Goal: Download file/media

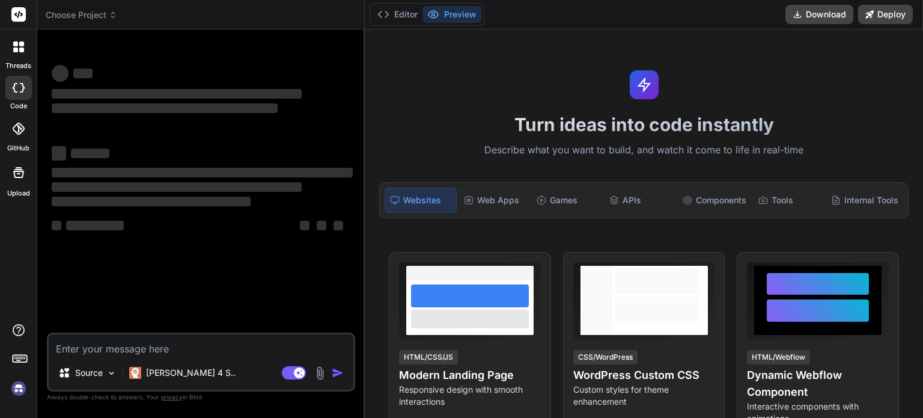
type textarea "x"
click at [175, 356] on textarea at bounding box center [201, 345] width 305 height 22
type textarea "Bind AI"
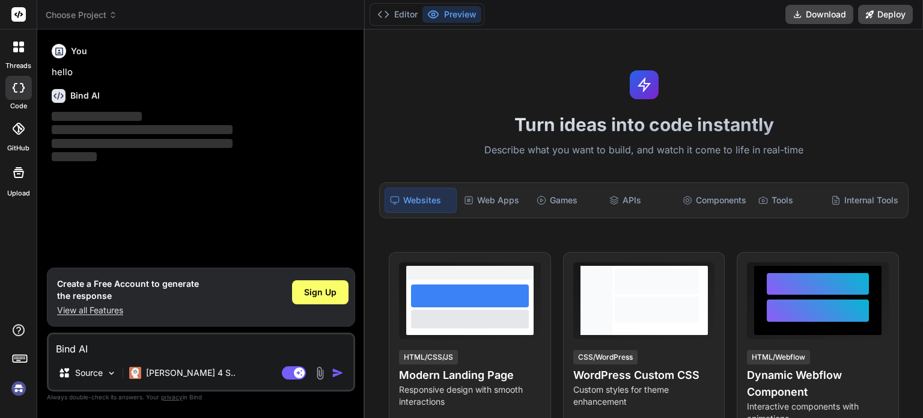
type textarea "x"
click at [304, 298] on span "Sign Up" at bounding box center [320, 292] width 32 height 12
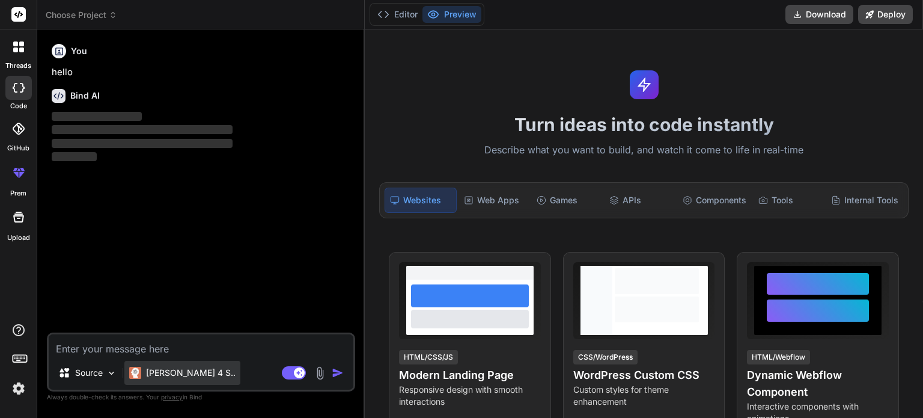
click at [146, 379] on p "[PERSON_NAME] 4 S.." at bounding box center [191, 373] width 90 height 12
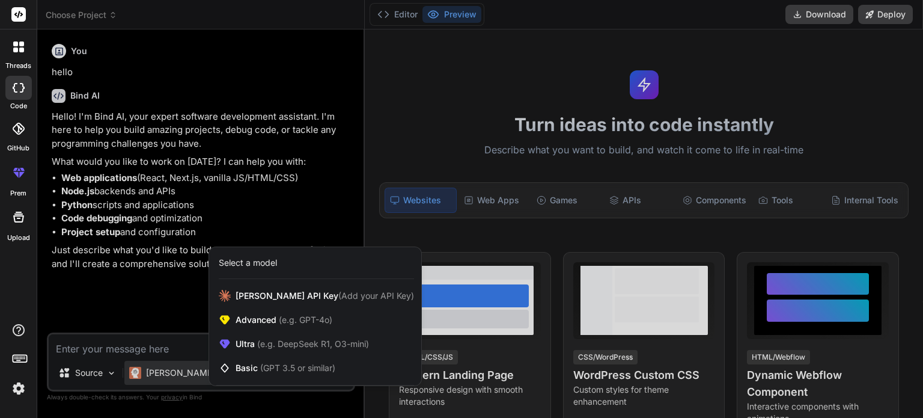
click at [231, 88] on div at bounding box center [461, 209] width 923 height 418
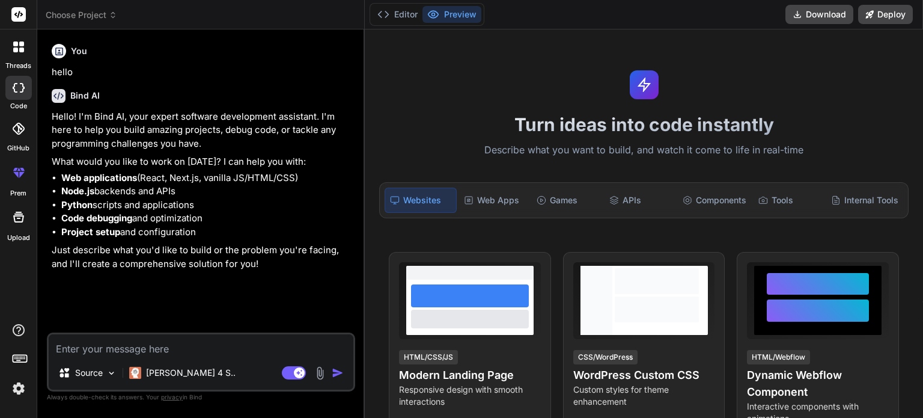
type textarea "x"
click at [90, 356] on textarea at bounding box center [201, 345] width 305 height 22
paste textarea "Loremi d sitame, consectet, adi elitsedd-eiusm tempori utlabo etd MAGNA ALIQ, e…"
type textarea "Loremi d sitame, consectet, adi elitsedd-eiusm tempori utlabo etd MAGNA ALIQ, e…"
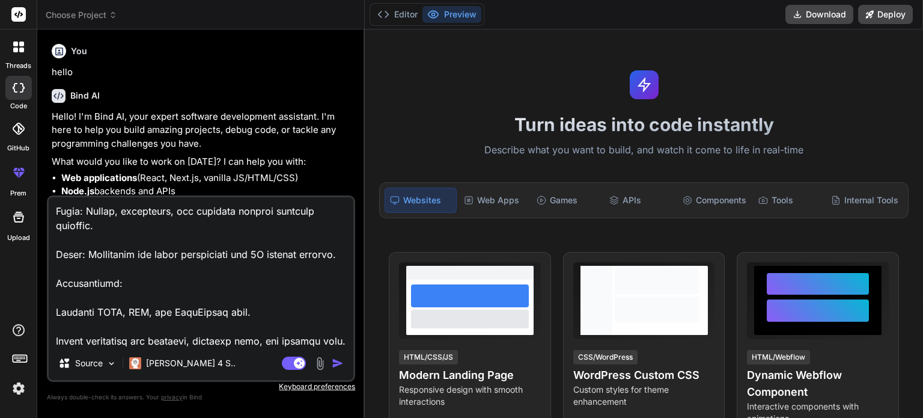
type textarea "x"
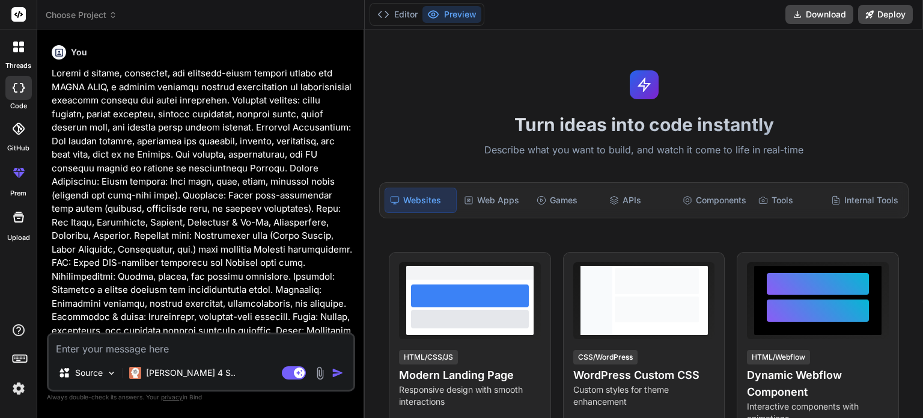
scroll to position [233, 0]
type textarea "x"
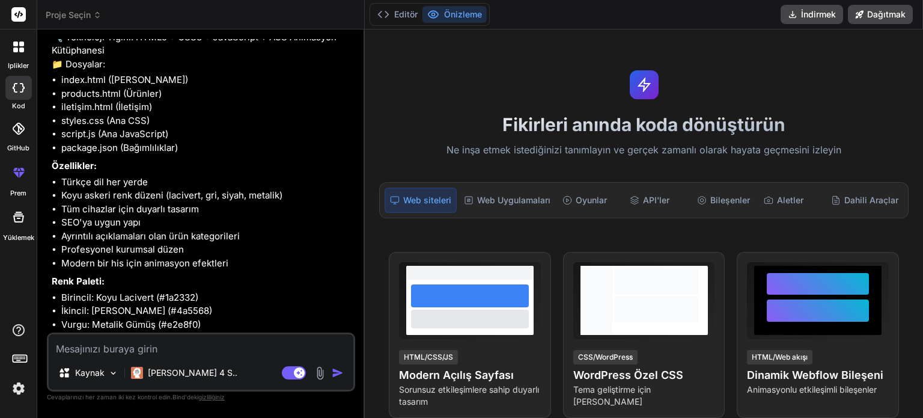
scroll to position [685, 0]
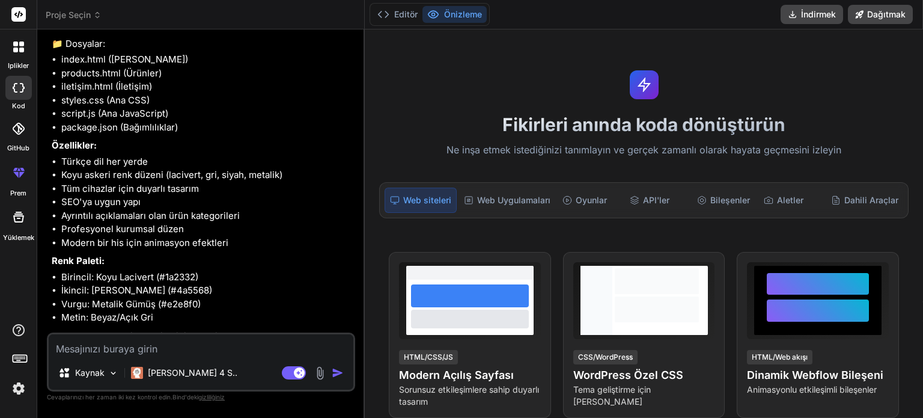
click at [196, 356] on textarea at bounding box center [201, 345] width 305 height 22
type textarea "y"
type textarea "x"
type textarea "ye"
type textarea "x"
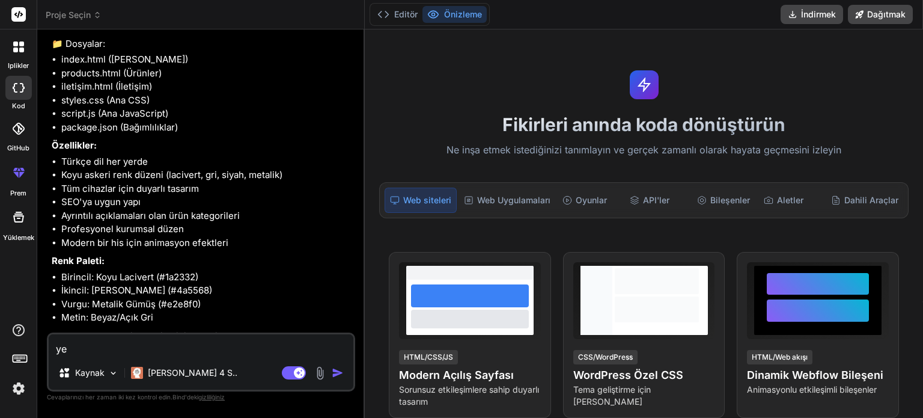
type textarea "yes"
type textarea "x"
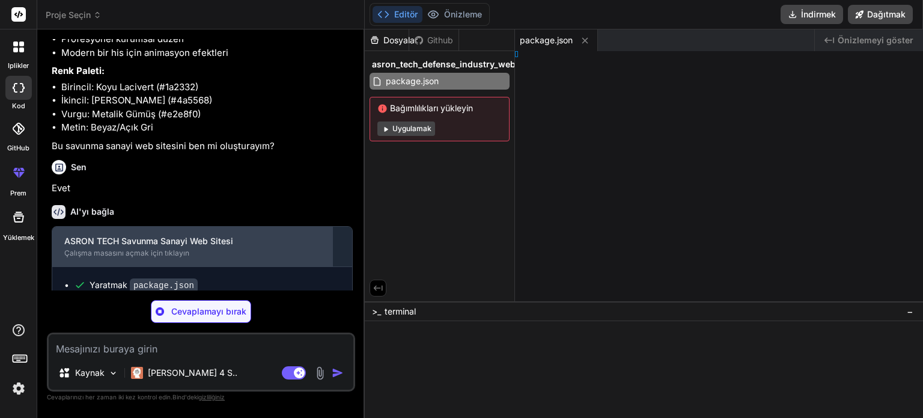
scroll to position [893, 0]
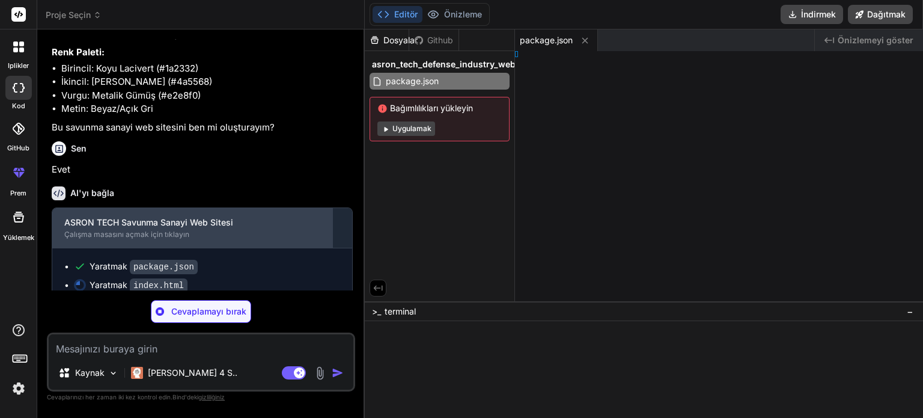
click at [127, 230] on font "Çalışma masasını açmak için tıklayın" at bounding box center [126, 234] width 125 height 9
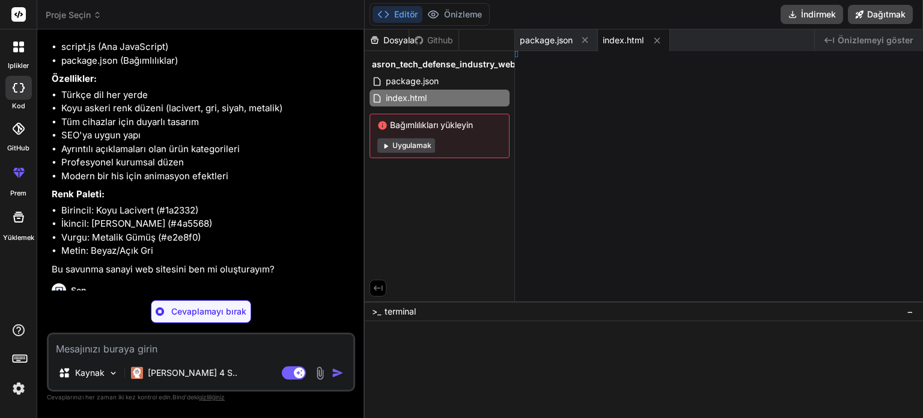
scroll to position [912, 0]
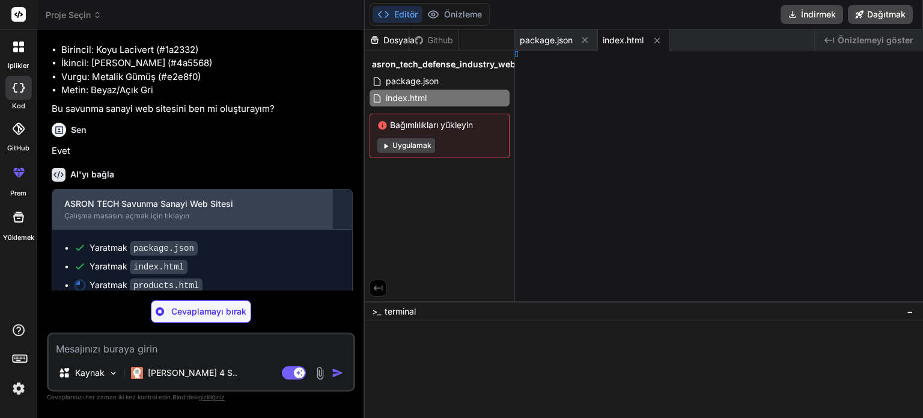
click at [91, 214] on font "Çalışma masasını açmak için tıklayın" at bounding box center [126, 215] width 125 height 9
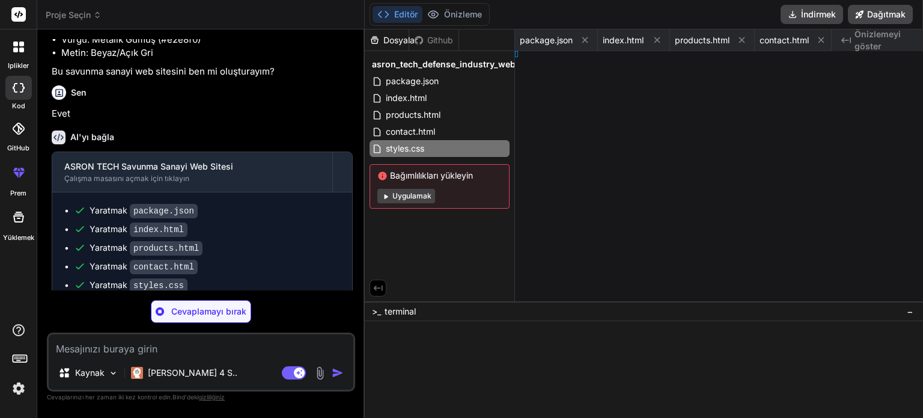
scroll to position [967, 0]
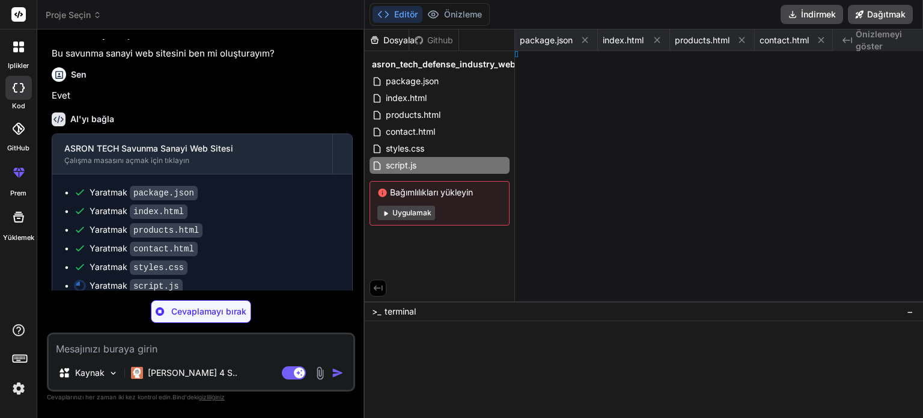
type textarea "x"
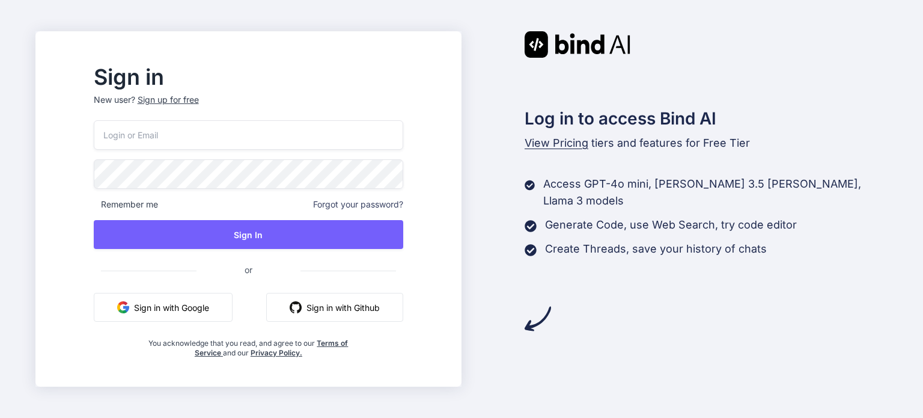
click at [233, 297] on button "Sign in with Google" at bounding box center [163, 307] width 139 height 29
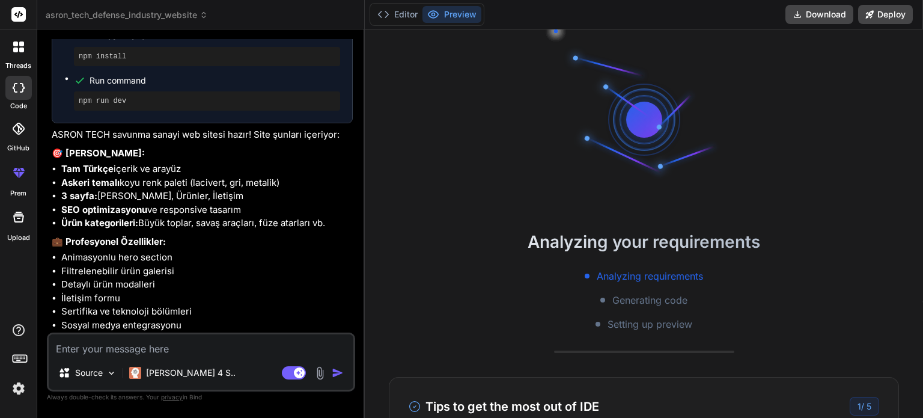
scroll to position [1279, 0]
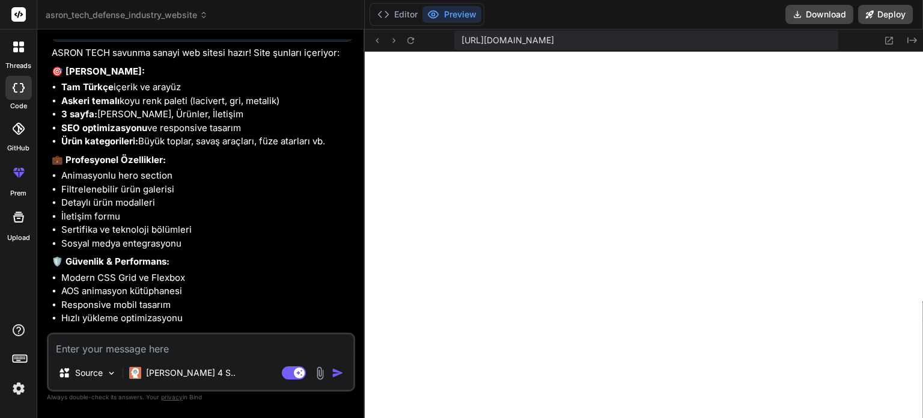
type textarea "x"
drag, startPoint x: 97, startPoint y: 335, endPoint x: 32, endPoint y: 328, distance: 65.8
click at [52, 330] on p "Site localhost:3000 adresinde çalışı" at bounding box center [202, 337] width 301 height 14
copy p "localhost:3000"
click at [151, 269] on div "ASRON TECH Defense Industry Website Click to open Workbench Create package.json…" at bounding box center [202, 62] width 301 height 562
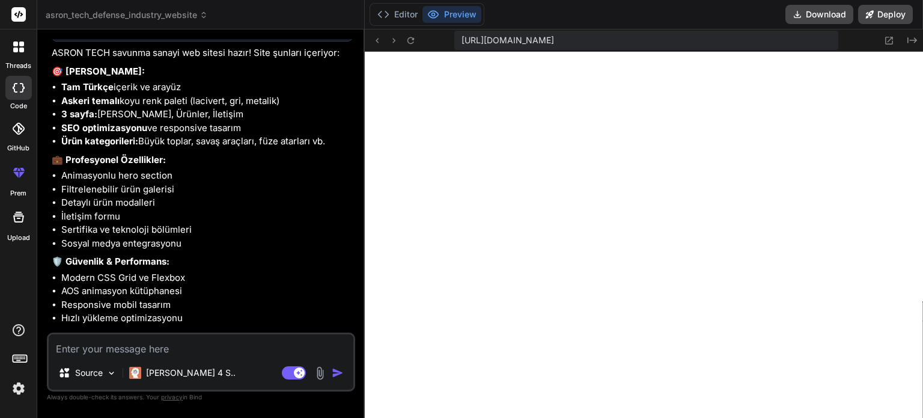
click at [114, 356] on textarea at bounding box center [201, 345] width 305 height 22
type textarea "ç"
type textarea "x"
type textarea "ça"
type textarea "x"
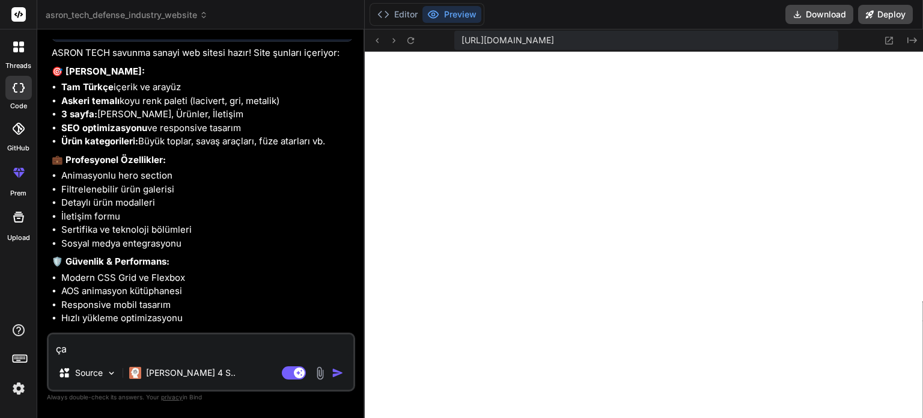
type textarea "çal"
type textarea "x"
type textarea "çalı"
type textarea "x"
type textarea "çalış"
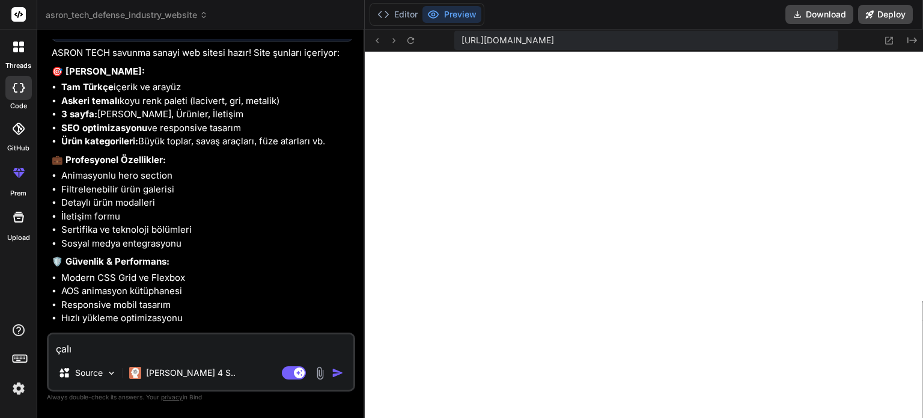
type textarea "x"
type textarea "çalışt"
type textarea "x"
type textarea "çalıştı"
type textarea "x"
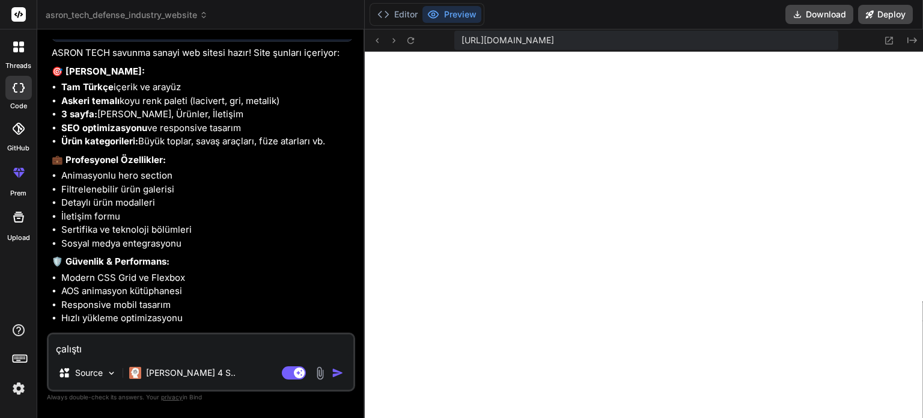
type textarea "çalıştır"
type textarea "x"
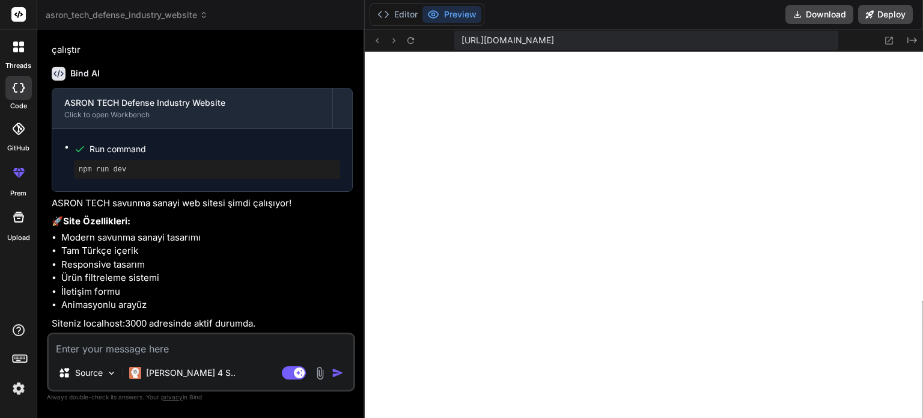
scroll to position [1593, 0]
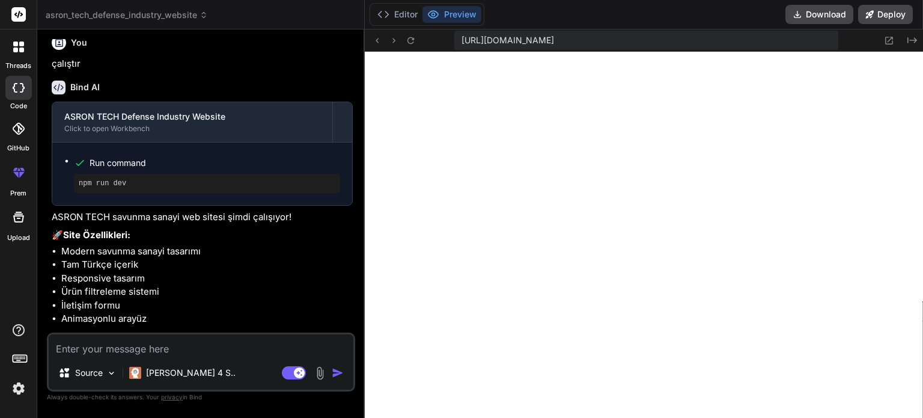
type textarea "x"
type textarea "b"
type textarea "x"
type textarea "be"
type textarea "x"
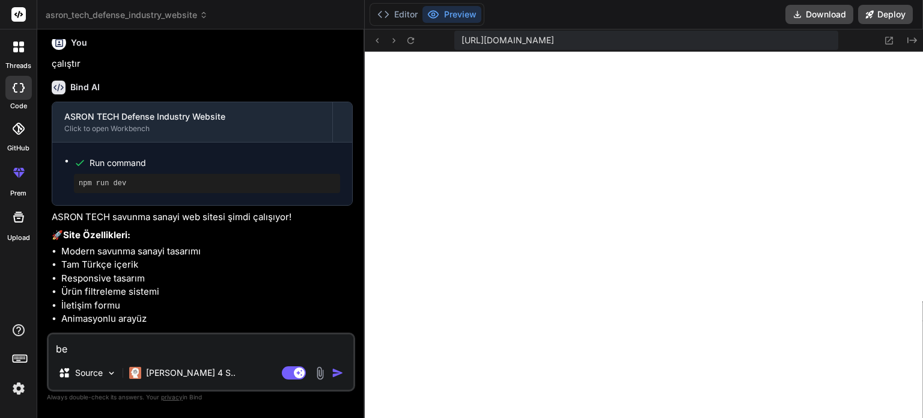
type textarea "ben"
type textarea "x"
type textarea "bend"
type textarea "x"
type textarea "bend-"
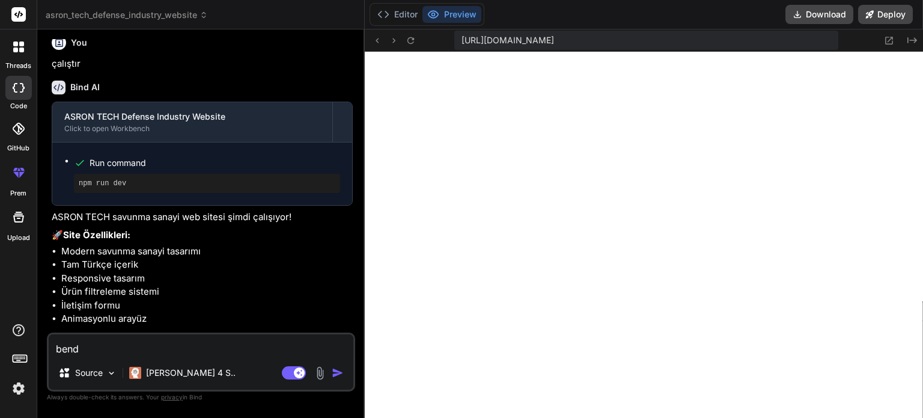
type textarea "x"
type textarea "bend"
type textarea "x"
type textarea "ben"
type textarea "x"
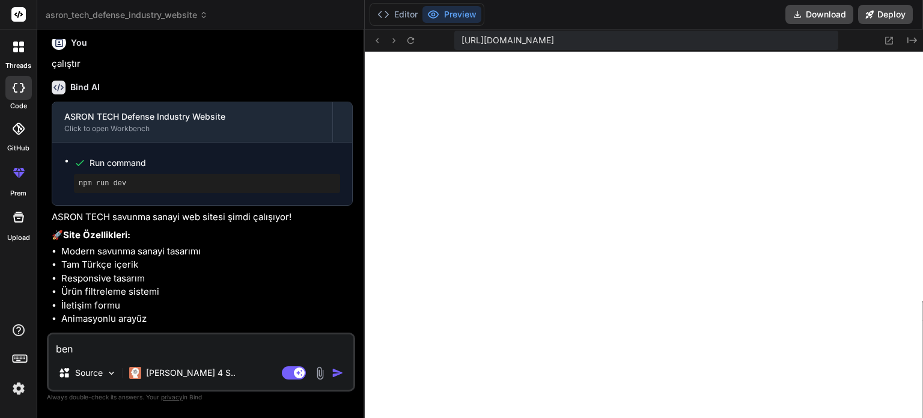
type textarea "ben"
type textarea "x"
type textarea "ben n"
type textarea "x"
type textarea "ben na"
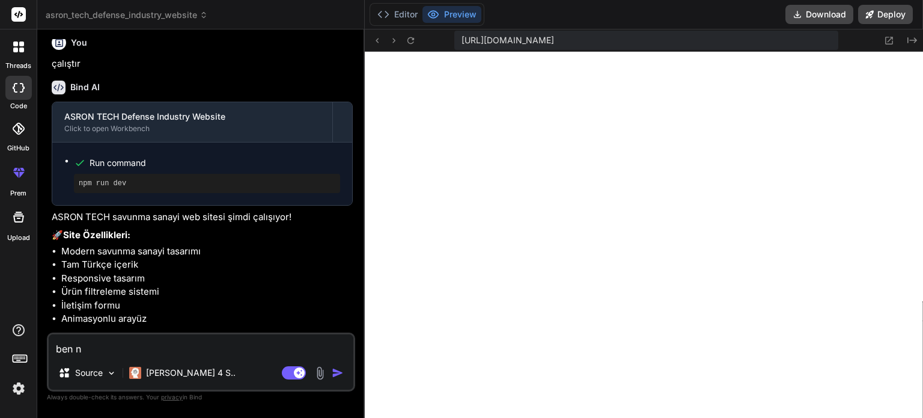
type textarea "x"
type textarea "ben nas"
type textarea "x"
type textarea "ben nası"
type textarea "x"
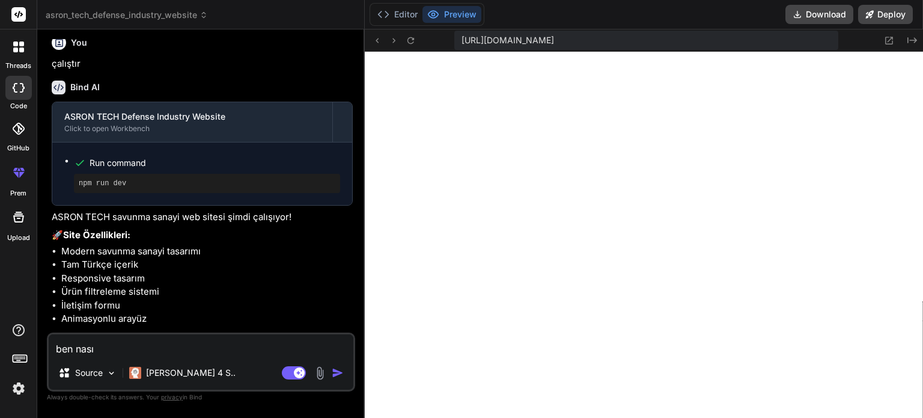
type textarea "ben nasıl"
type textarea "x"
type textarea "ben nasıl"
type textarea "x"
type textarea "ben nasıl g"
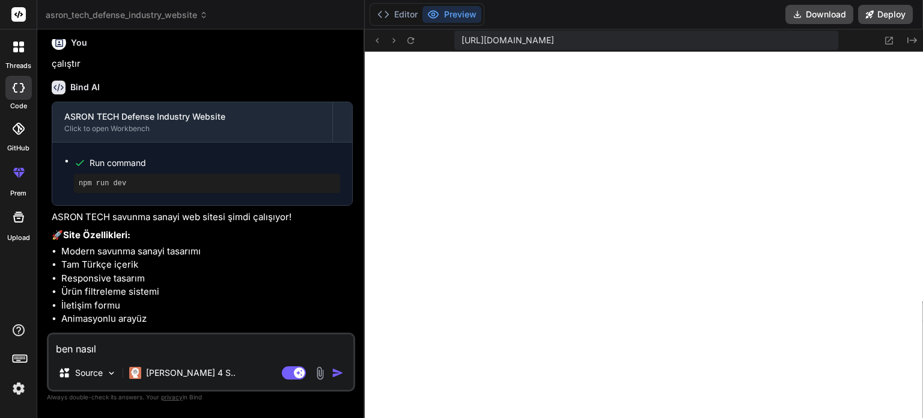
type textarea "x"
type textarea "ben nasıl gö"
type textarea "x"
type textarea "ben nasıl gör"
type textarea "x"
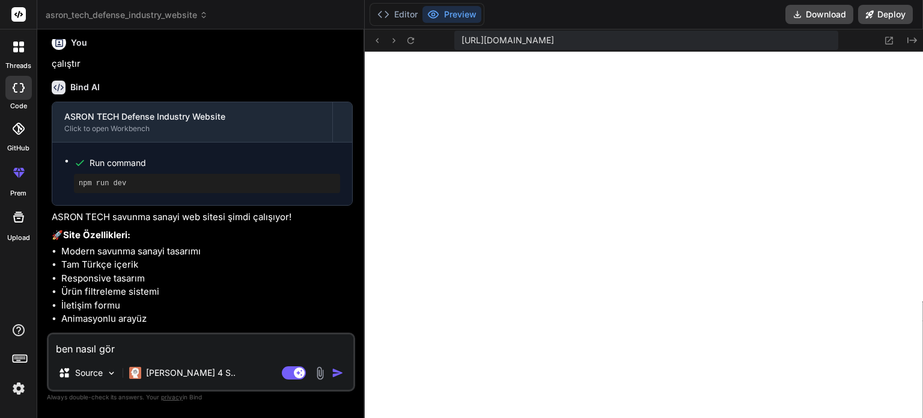
type textarea "ben nasıl göre"
type textarea "x"
type textarea "ben nasıl göreb"
type textarea "x"
type textarea "ben nasıl görebi"
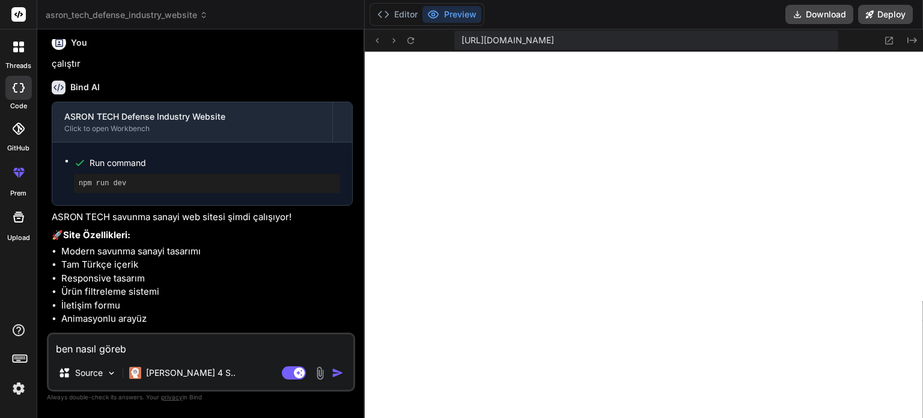
type textarea "x"
type textarea "ben nasıl görebil"
type textarea "x"
type textarea "ben nasıl görebile"
type textarea "x"
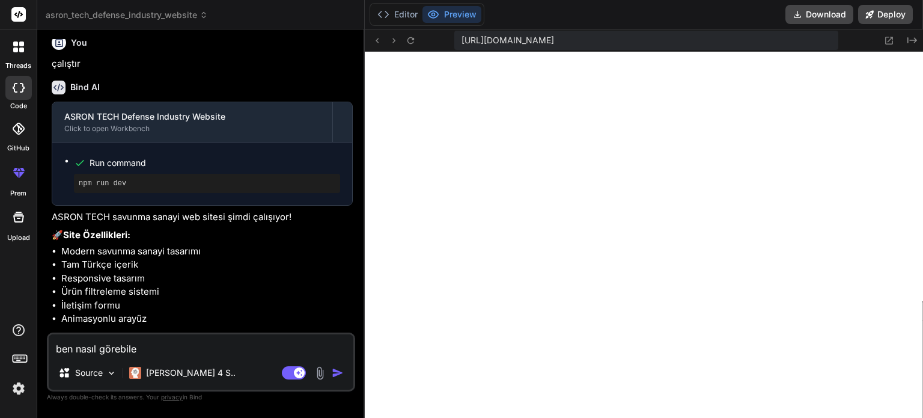
type textarea "ben nasıl görebilec"
type textarea "x"
type textarea "ben nasıl görebilece"
type textarea "x"
type textarea "ben nasıl görebileceğ"
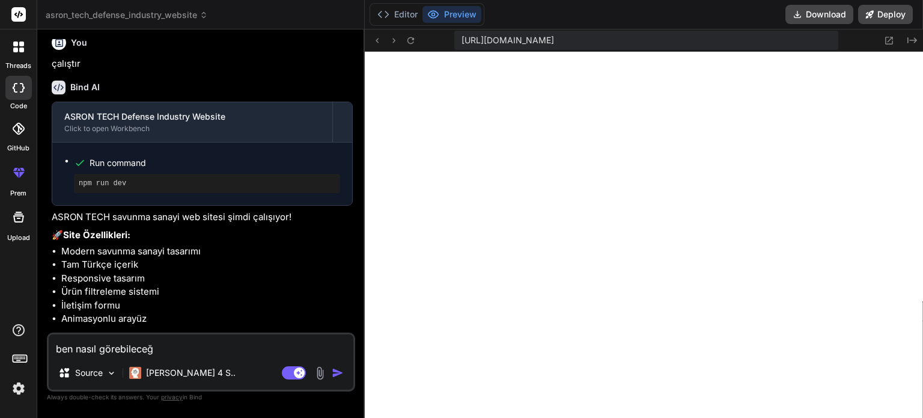
type textarea "x"
type textarea "ben nasıl görebileceği"
type textarea "x"
type textarea "ben nasıl görebileceğim"
type textarea "x"
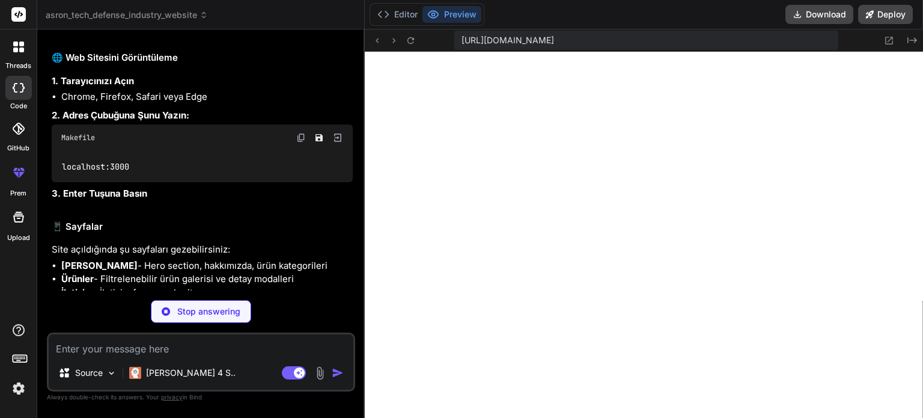
scroll to position [1989, 0]
click at [80, 169] on span "localhost:3000" at bounding box center [95, 165] width 67 height 11
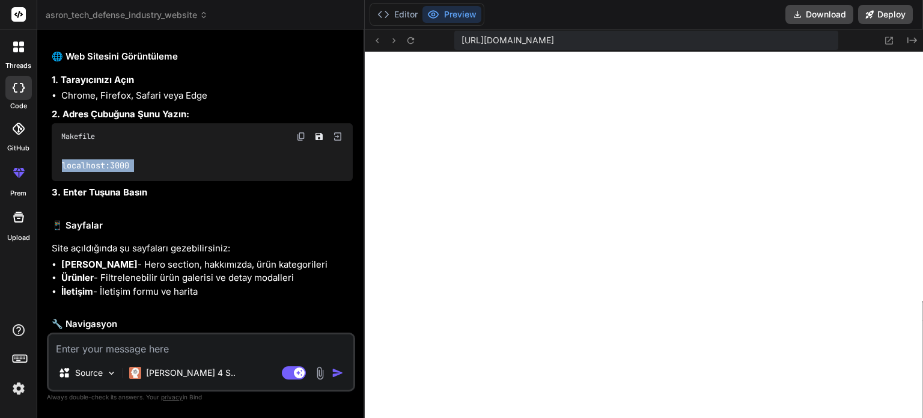
click at [80, 169] on span "localhost:3000" at bounding box center [95, 165] width 67 height 11
type textarea "x"
copy div "localhost:3000"
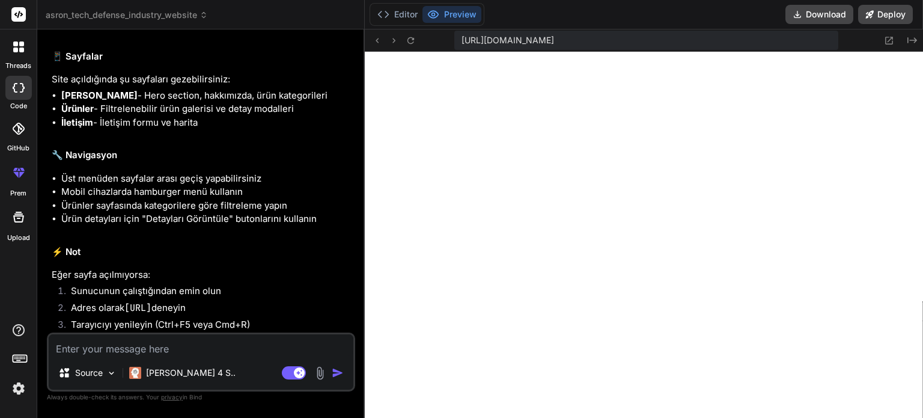
scroll to position [2168, 0]
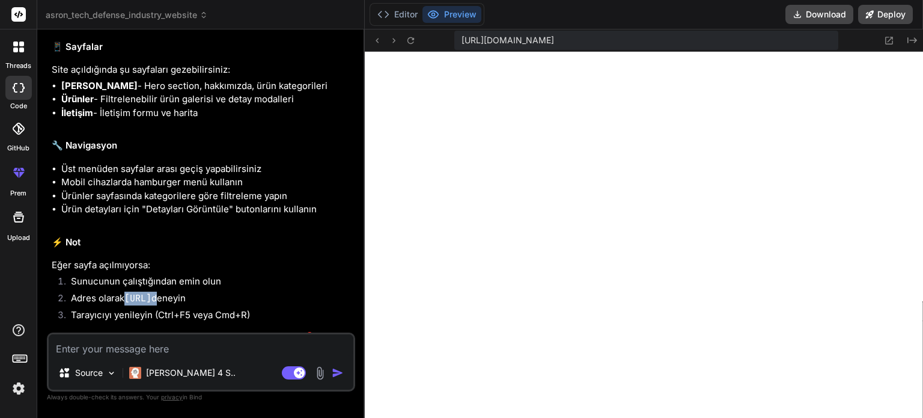
drag, startPoint x: 204, startPoint y: 293, endPoint x: 92, endPoint y: 295, distance: 112.4
click at [92, 295] on li "Adres olarak http://localhost:3000 deneyin" at bounding box center [206, 299] width 291 height 17
copy li "http://localhost:3000"
click at [124, 314] on li "Tarayıcıyı yenileyin (Ctrl+F5 veya Cmd+R)" at bounding box center [206, 316] width 291 height 17
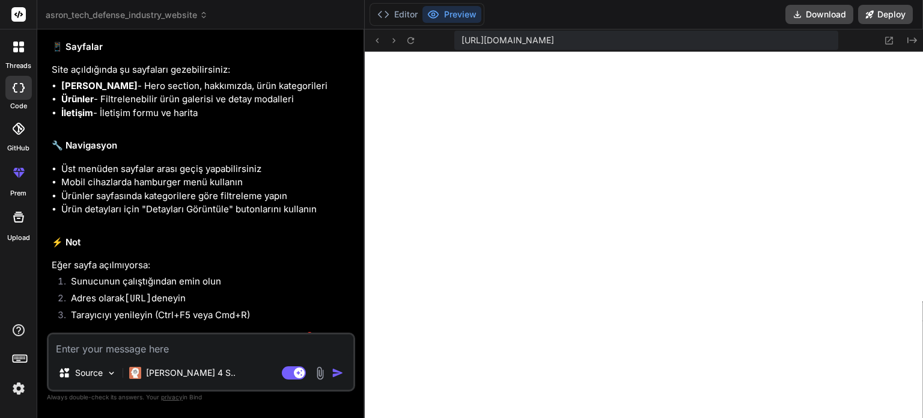
click at [222, 233] on div "Web sitenizi görüntülemek için şu adımları takip edin: 🌐 Web Sitesini Görüntüle…" at bounding box center [202, 91] width 301 height 505
click at [272, 335] on p "Site tam fonksiyonel olarak hazır ve görüntülenmeye hazır! 🎯" at bounding box center [202, 337] width 301 height 14
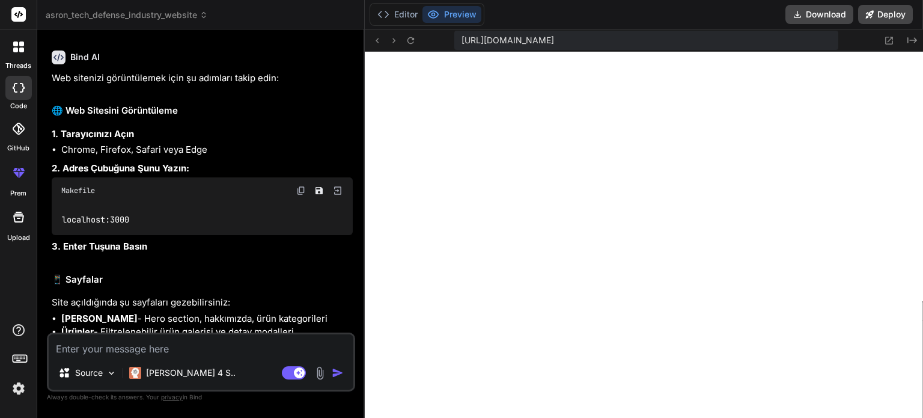
scroll to position [1932, 0]
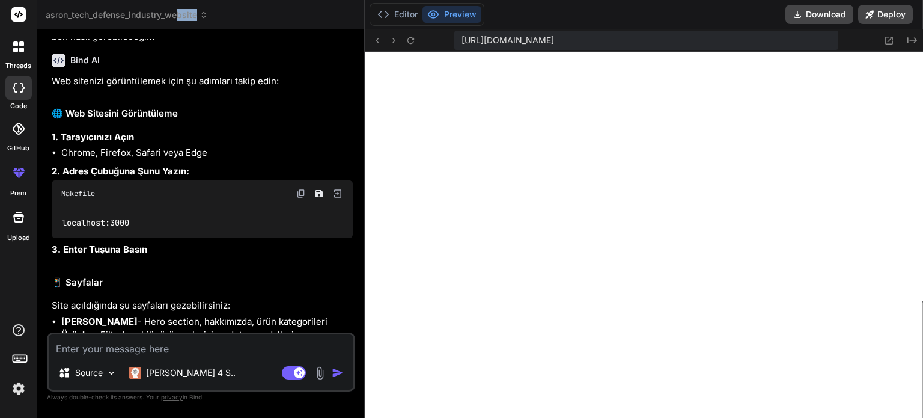
drag, startPoint x: 161, startPoint y: 5, endPoint x: 139, endPoint y: 11, distance: 23.2
click at [139, 11] on header "asron_tech_defense_industry_website Created with Pixso." at bounding box center [200, 14] width 327 height 29
click at [139, 11] on span "asron_tech_defense_industry_website" at bounding box center [127, 15] width 162 height 12
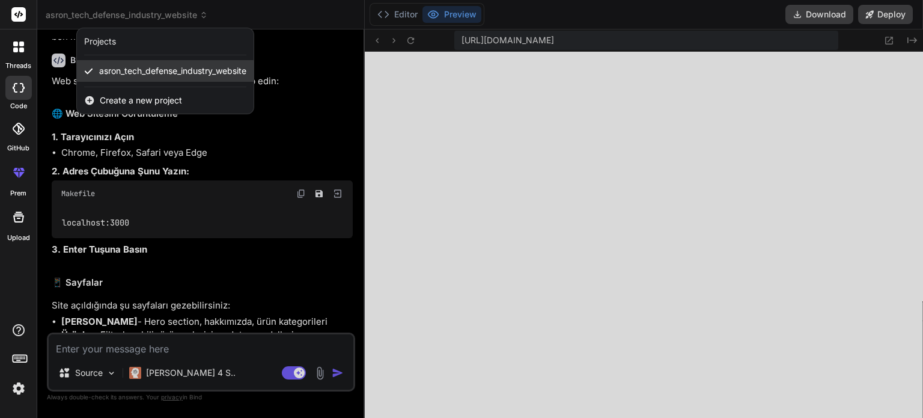
click at [147, 70] on span "asron_tech_defense_industry_website" at bounding box center [172, 71] width 147 height 12
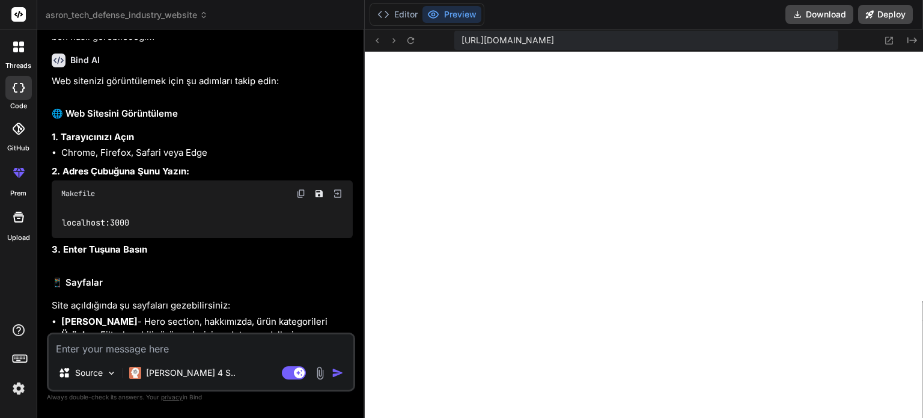
click at [332, 190] on img at bounding box center [337, 193] width 11 height 11
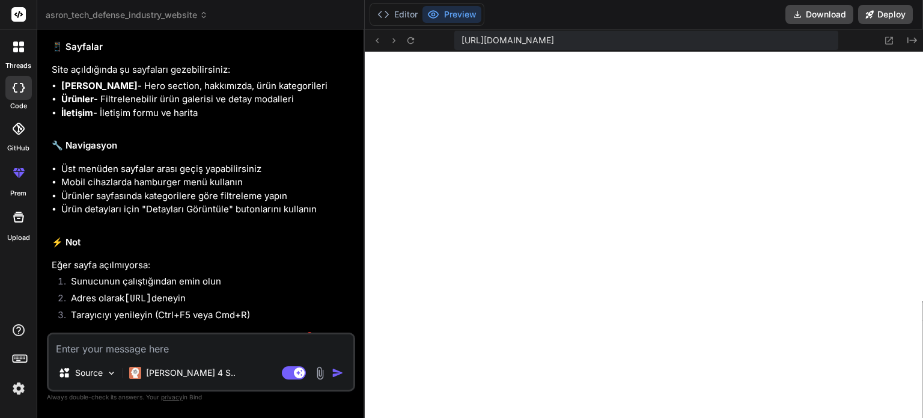
click at [149, 356] on textarea at bounding box center [201, 345] width 305 height 22
type textarea "k"
type textarea "x"
type textarea "ko"
type textarea "x"
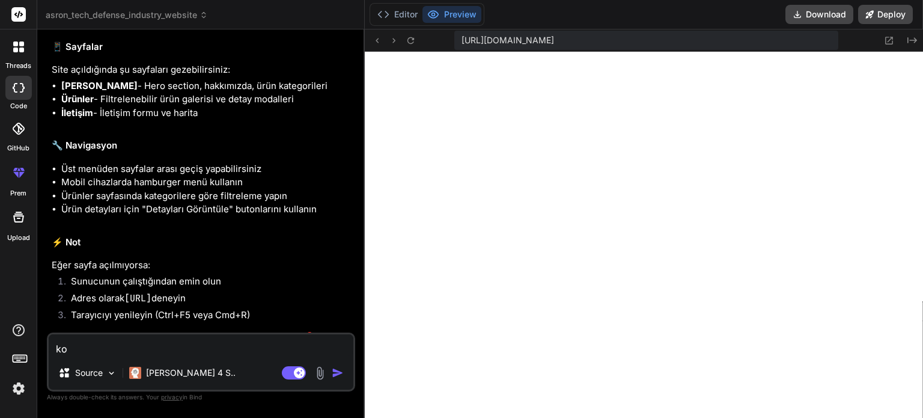
type textarea "kod"
type textarea "x"
type textarea "kodl"
type textarea "x"
type textarea "kodla"
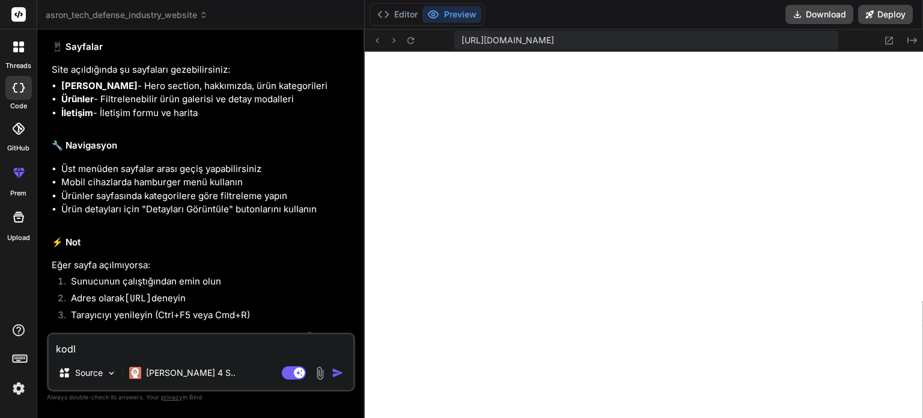
type textarea "x"
type textarea "kodlar"
type textarea "x"
type textarea "kodları"
type textarea "x"
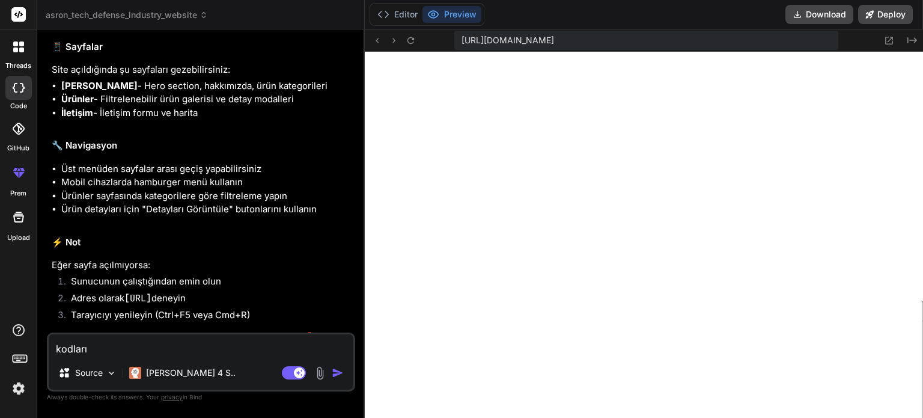
type textarea "kodları"
type textarea "x"
type textarea "kodları i"
type textarea "x"
type textarea "kodları in"
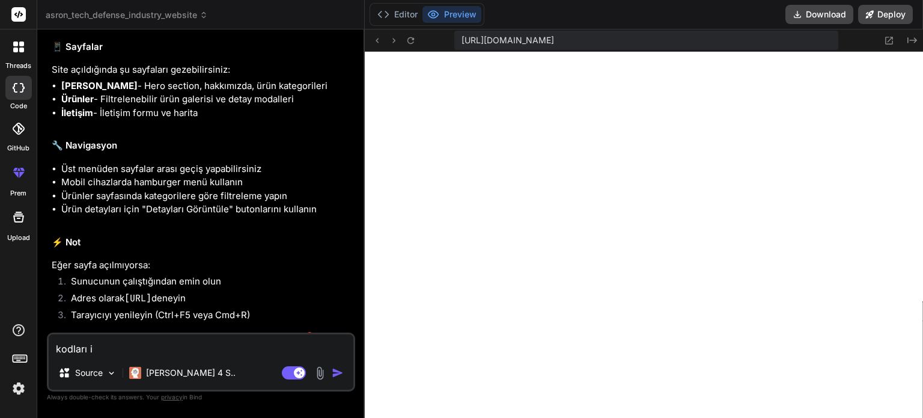
type textarea "x"
type textarea "kodları ind"
type textarea "x"
type textarea "kodları indi"
type textarea "x"
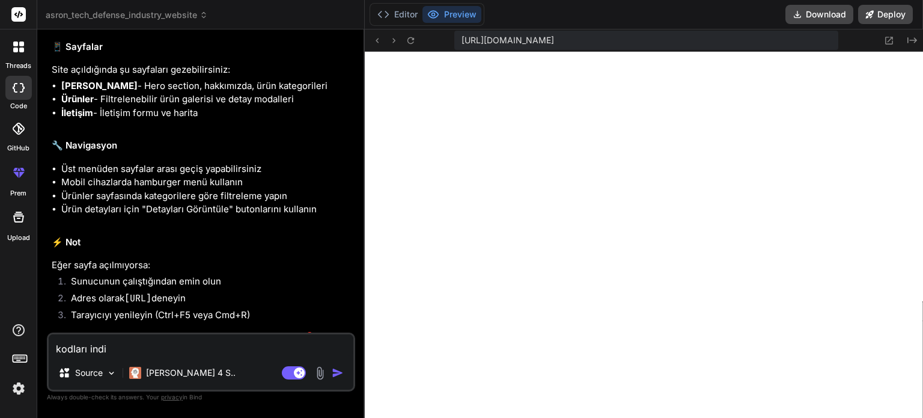
type textarea "kodları indir"
type textarea "x"
type textarea "kodları indire"
type textarea "x"
type textarea "kodları indireb"
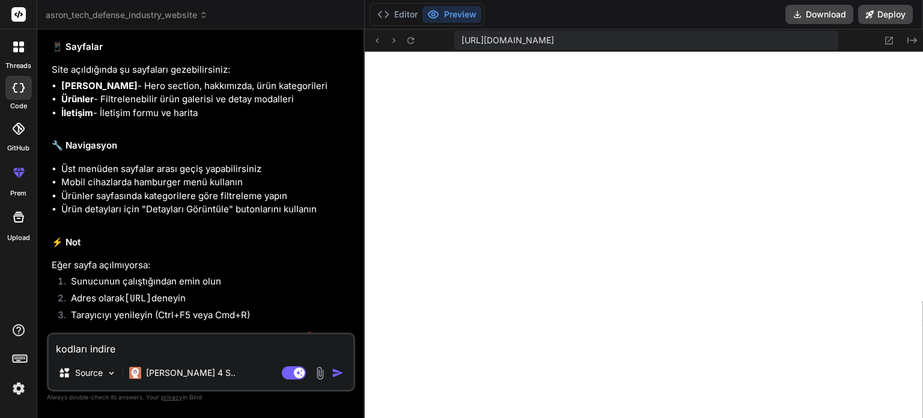
type textarea "x"
type textarea "kodları indirebi"
type textarea "x"
type textarea "kodları indirebil"
type textarea "x"
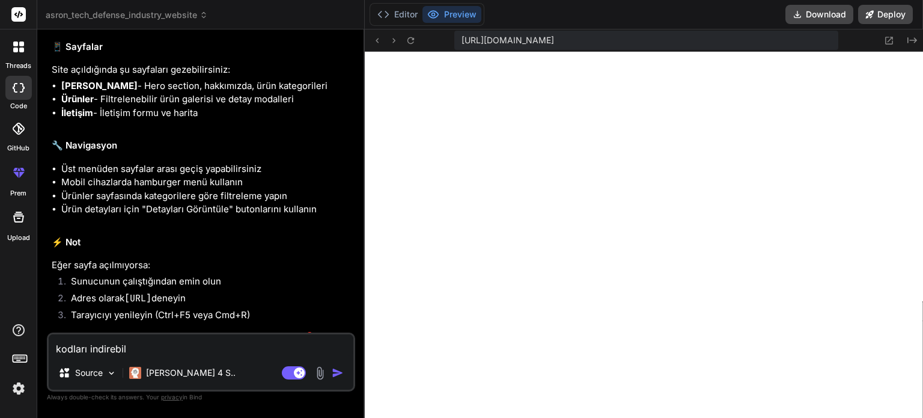
type textarea "kodları indirebili"
type textarea "x"
type textarea "kodları indirebilir"
type textarea "x"
type textarea "kodları indirebilirm"
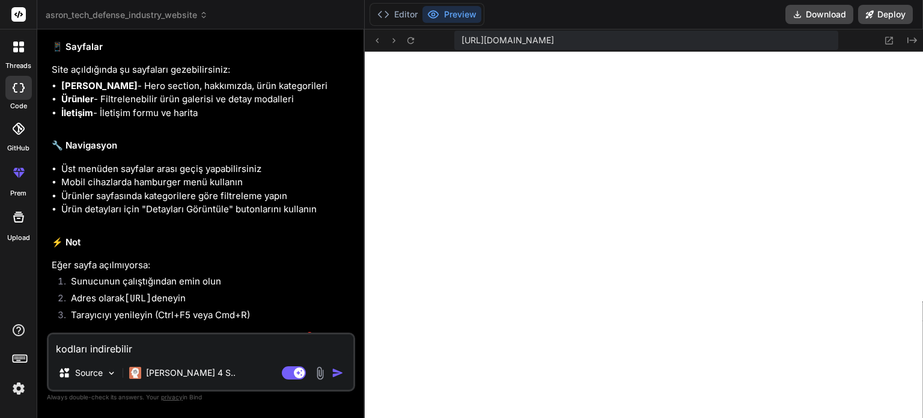
type textarea "x"
type textarea "kodları indirebilirmi"
type textarea "x"
type textarea "kodları indirebilirmiy"
type textarea "x"
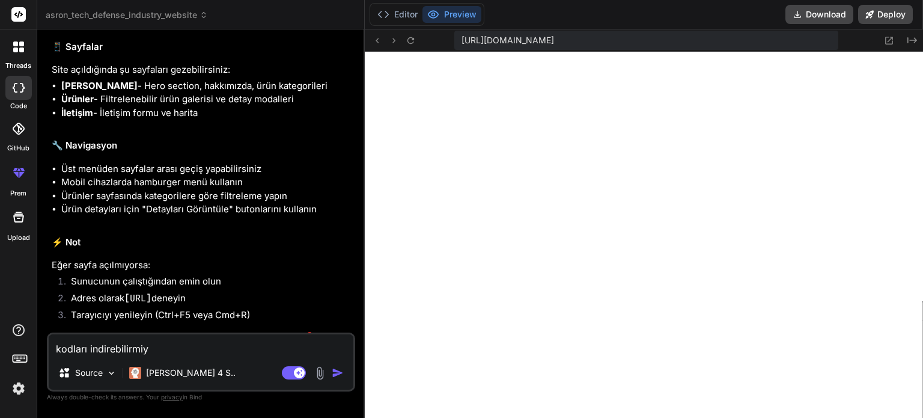
type textarea "kodları indirebilirmiyi"
type textarea "x"
type textarea "kodları indirebilirmiyim"
type textarea "x"
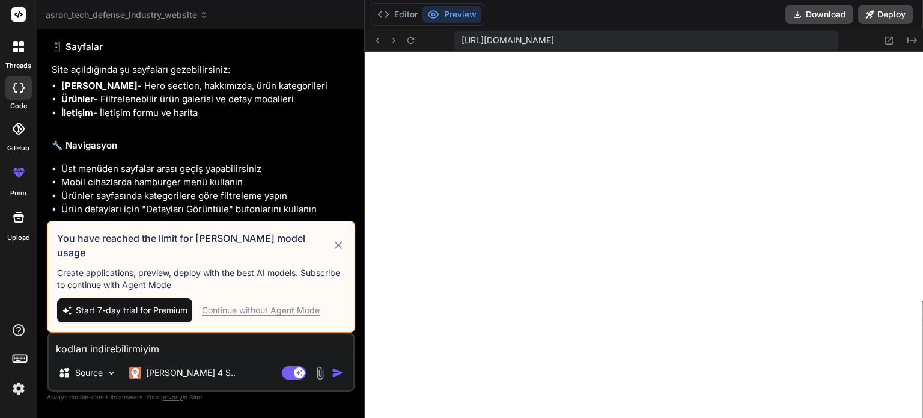
type textarea "kodları indirebilirmiyim"
click at [332, 379] on img "button" at bounding box center [338, 373] width 12 height 12
drag, startPoint x: 315, startPoint y: 258, endPoint x: 319, endPoint y: 288, distance: 30.3
click at [332, 252] on icon at bounding box center [339, 245] width 14 height 14
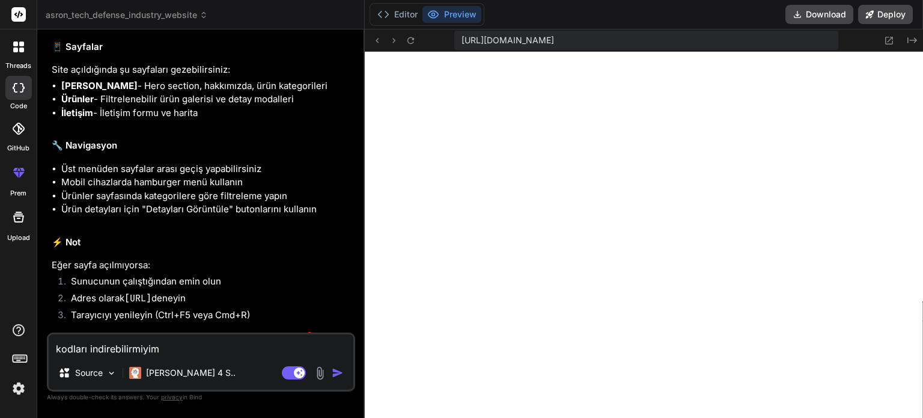
click at [332, 379] on img "button" at bounding box center [338, 373] width 12 height 12
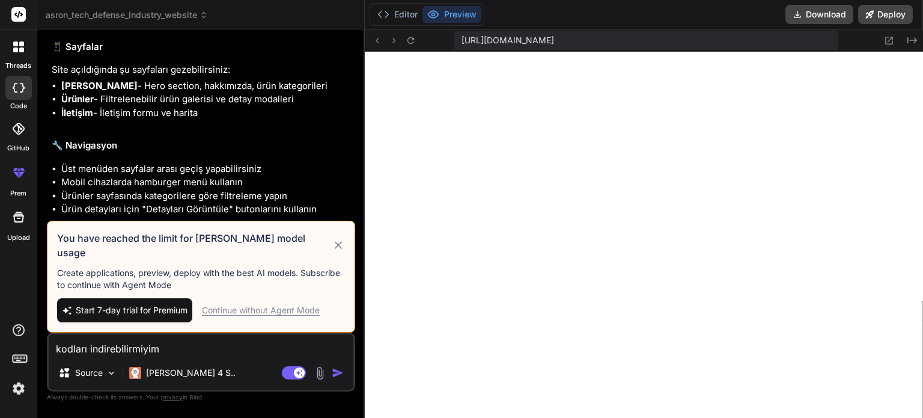
click at [215, 316] on div "Continue without Agent Mode" at bounding box center [261, 310] width 118 height 12
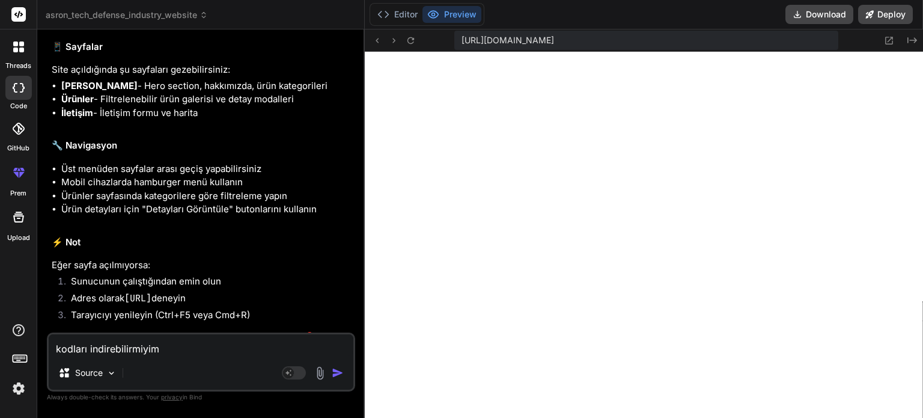
click at [332, 379] on button "button" at bounding box center [340, 373] width 17 height 12
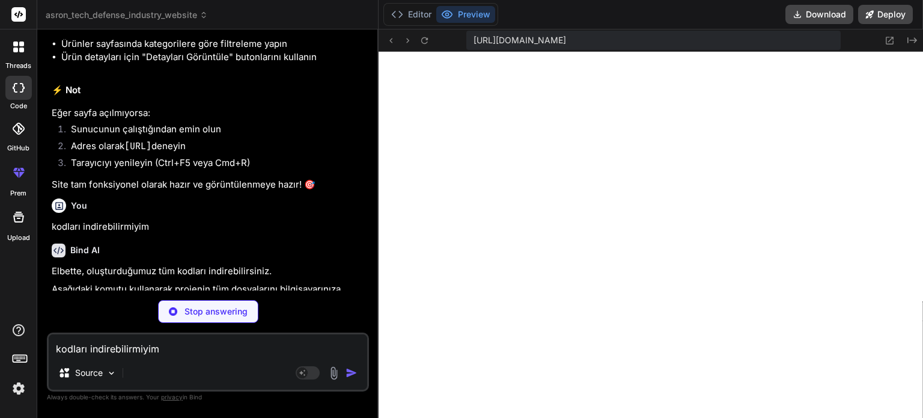
scroll to position [2293, 0]
type textarea "x"
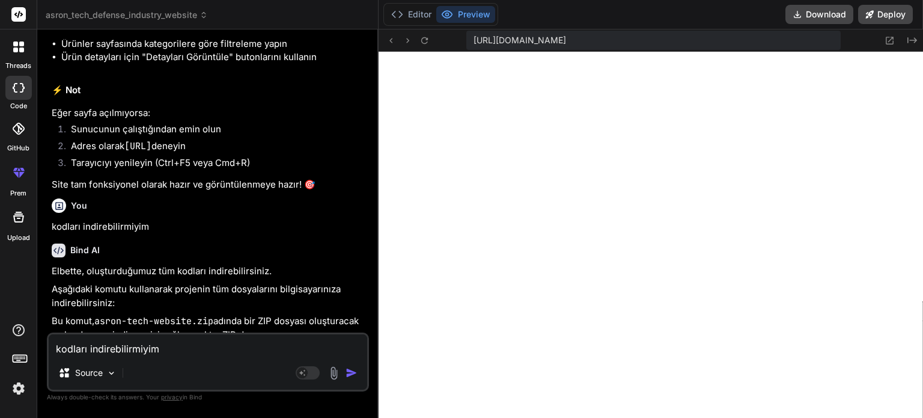
scroll to position [2346, 0]
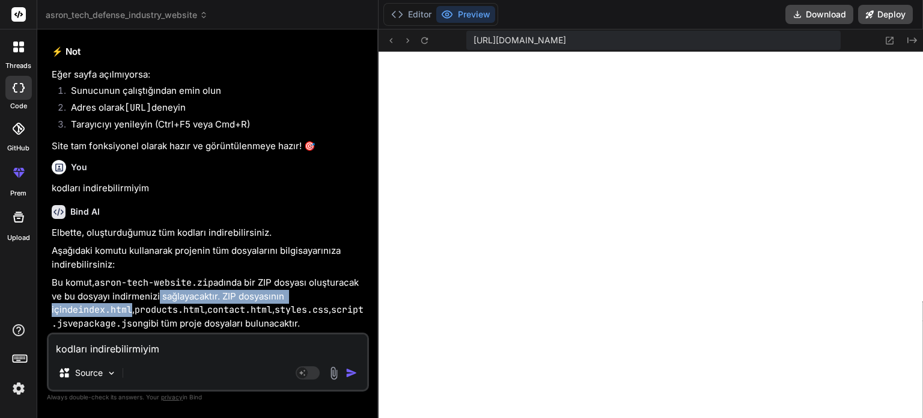
drag, startPoint x: 70, startPoint y: 321, endPoint x: 120, endPoint y: 314, distance: 50.5
click at [120, 314] on p "Bu komut, asron-tech-website.zip adında bir ZIP dosyası oluşturacak ve bu dosya…" at bounding box center [209, 303] width 315 height 54
drag, startPoint x: 106, startPoint y: 307, endPoint x: 181, endPoint y: 307, distance: 75.1
click at [181, 307] on p "Bu komut, asron-tech-website.zip adında bir ZIP dosyası oluşturacak ve bu dosya…" at bounding box center [209, 303] width 315 height 54
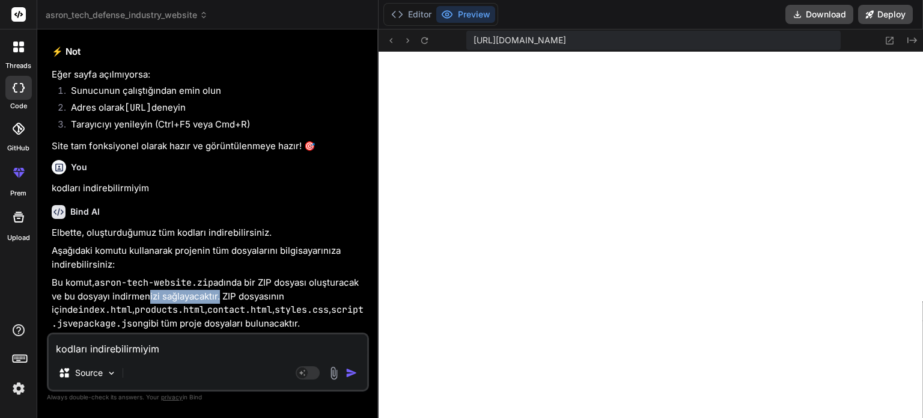
click at [181, 307] on p "Bu komut, asron-tech-website.zip adında bir ZIP dosyası oluşturacak ve bu dosya…" at bounding box center [209, 303] width 315 height 54
click at [172, 355] on textarea "kodları indirebilirmiyim" at bounding box center [208, 345] width 318 height 22
click at [166, 356] on textarea "kodları indirebilirmiyim" at bounding box center [208, 345] width 318 height 22
drag, startPoint x: 13, startPoint y: 293, endPoint x: 273, endPoint y: 338, distance: 264.7
click at [273, 332] on div "You hello Bind AI Hello! I'm Bind AI, your expert software development assistan…" at bounding box center [209, 185] width 320 height 293
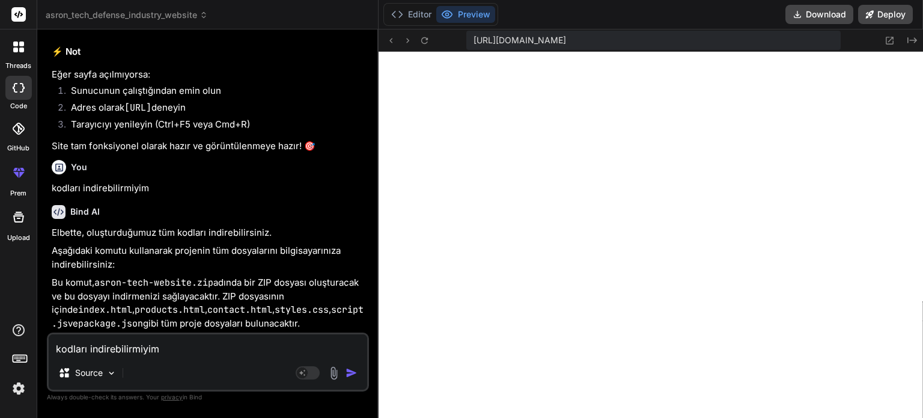
copy p "Bu komut, asron-tech-website.zip adında bir ZIP dosyası oluşturacak ve bu dosya…"
click at [217, 369] on div "kodları indirebilirmiyim Source Agent Mode. When this toggle is activated, AI a…" at bounding box center [208, 361] width 322 height 59
click at [153, 356] on textarea "kodları indirebilirmiyim" at bounding box center [208, 345] width 318 height 22
paste textarea "Bu komut, asron-tech-website.zip adında bir ZIP dosyası oluşturacak ve bu dosya…"
type textarea "Bu komut, asron-tech-website.zip adında bir ZIP dosyası oluşturacak ve bu dosya…"
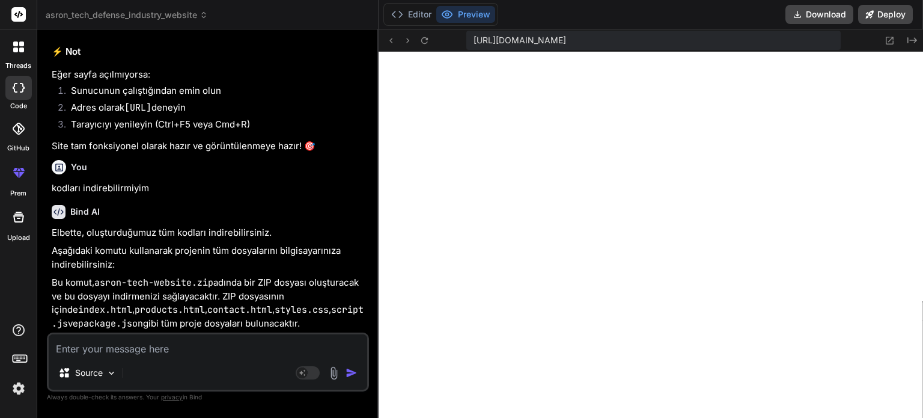
type textarea "x"
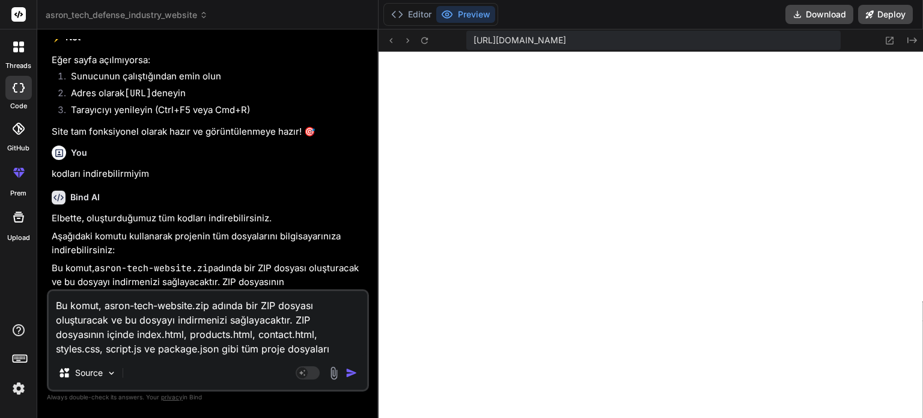
scroll to position [13, 0]
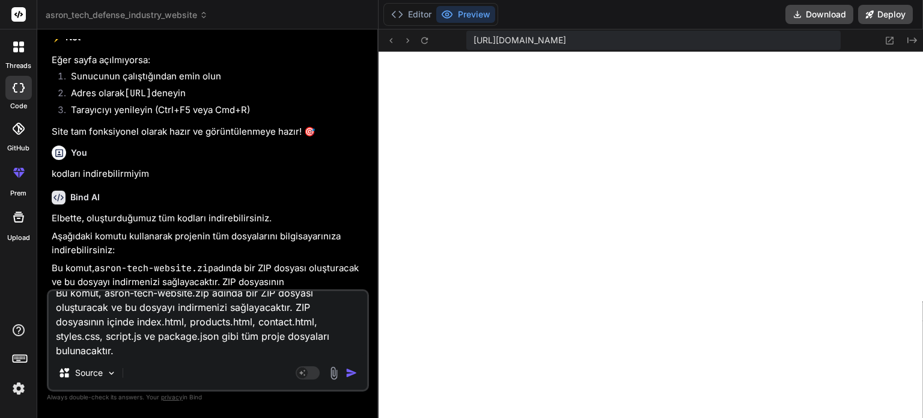
type textarea "Bu komut, asron-tech-website.zip adında bir ZIP dosyası oluşturacak ve bu dosya…"
type textarea "x"
type textarea "Bu komut, asron-tech-website.zip adında bir ZIP dosyası oluşturacak ve bu dosya…"
type textarea "x"
type textarea "Bu komut, asron-tech-website.zip adında bir ZIP dosyası oluşturacak ve bu dosya…"
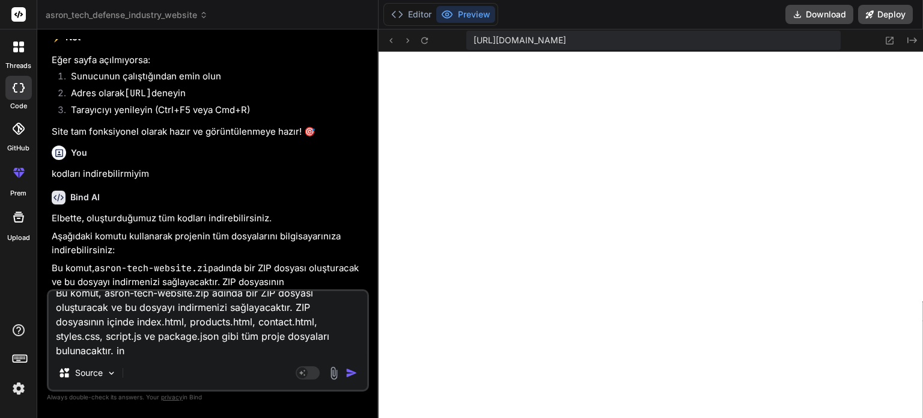
type textarea "x"
type textarea "Bu komut, asron-tech-website.zip adında bir ZIP dosyası oluşturacak ve bu dosya…"
type textarea "x"
type textarea "Bu komut, asron-tech-website.zip adında bir ZIP dosyası oluşturacak ve bu dosya…"
type textarea "x"
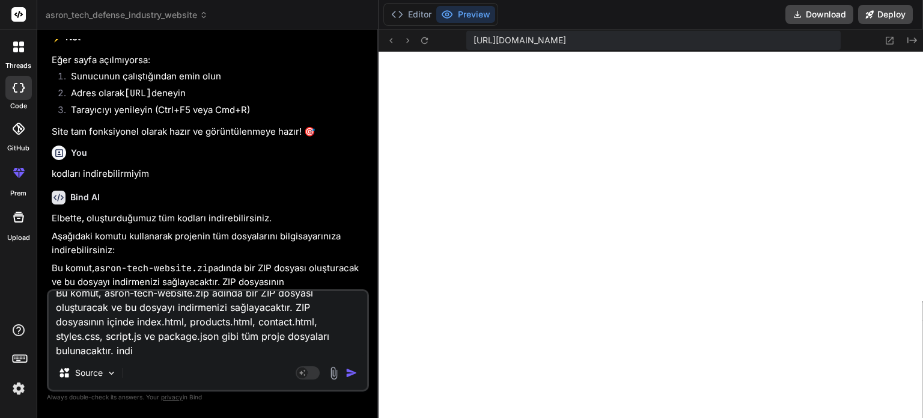
type textarea "Bu komut, asron-tech-website.zip adında bir ZIP dosyası oluşturacak ve bu dosya…"
type textarea "x"
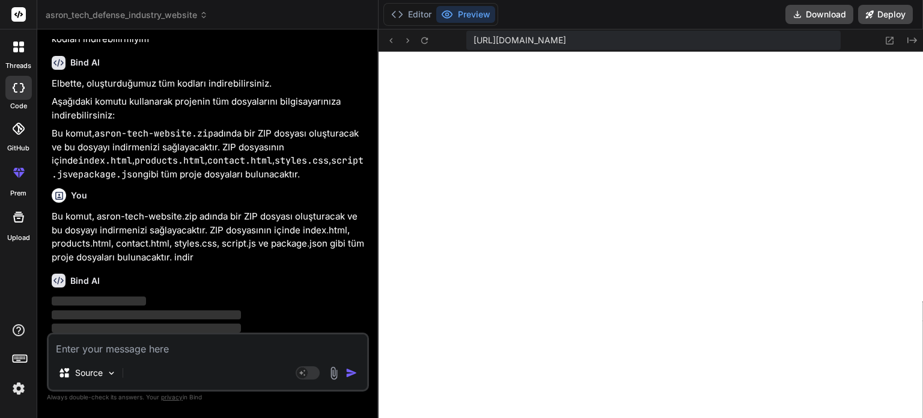
scroll to position [2511, 0]
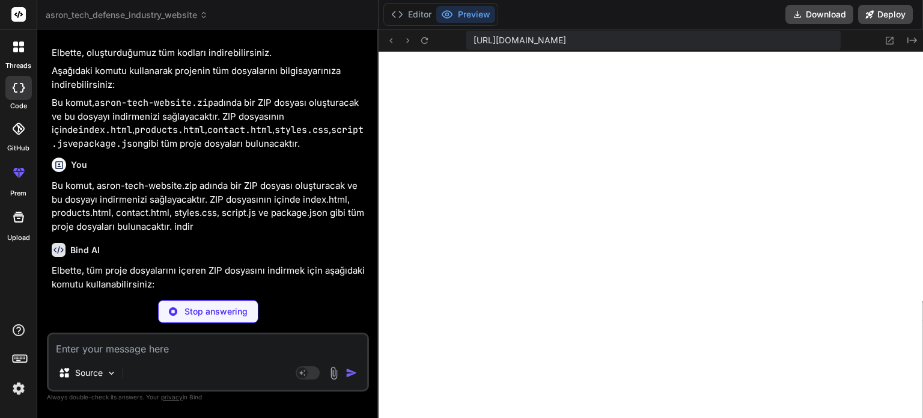
type textarea "x"
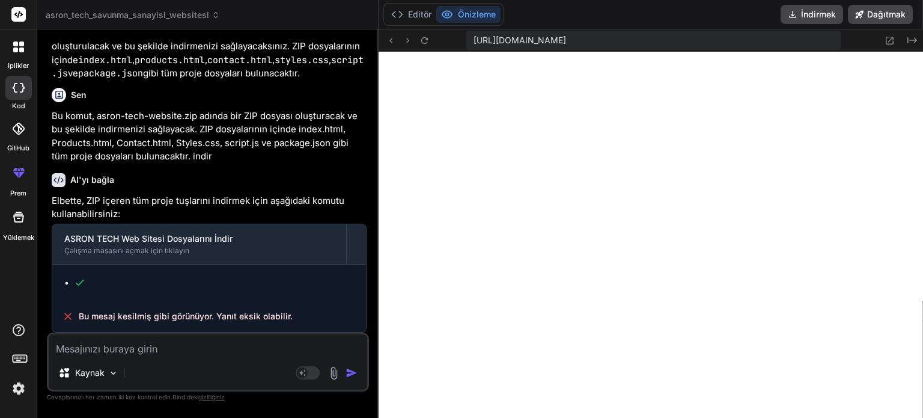
scroll to position [2606, 0]
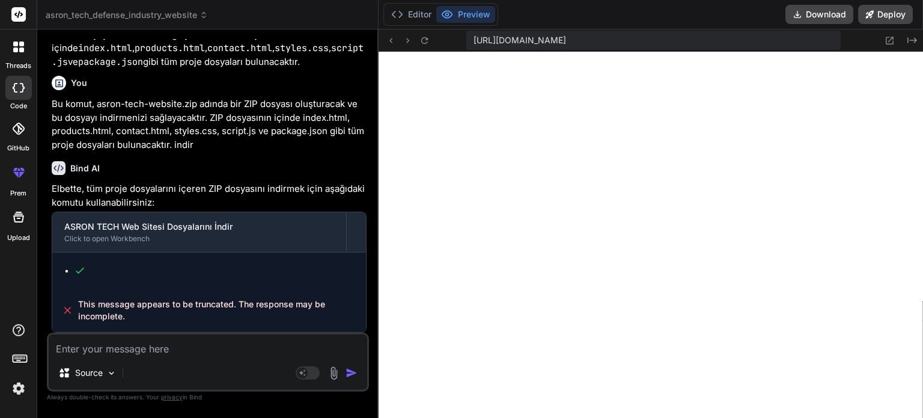
click at [202, 209] on p "Elbette, tüm proje dosyalarını içeren ZIP dosyasını indirmek için aşağıdaki kom…" at bounding box center [209, 195] width 315 height 27
click at [117, 223] on div "Elbette, tüm proje dosyalarını içeren ZIP dosyasını indirmek için aşağıdaki kom…" at bounding box center [209, 257] width 315 height 150
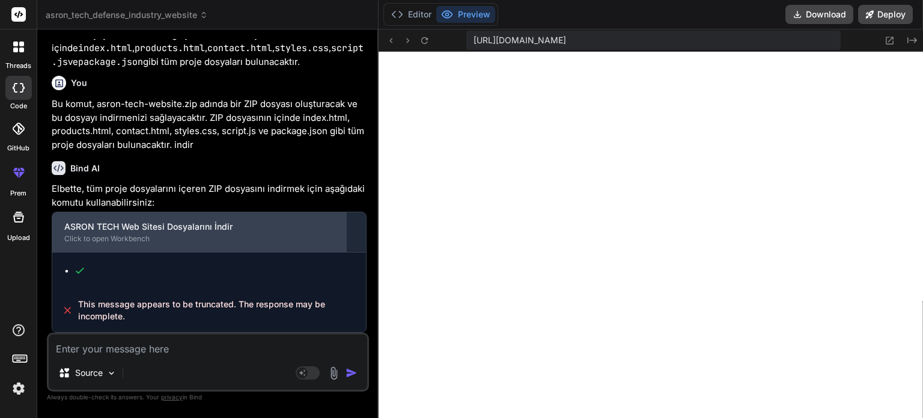
click at [113, 226] on div "ASRON TECH Web Sitesi Dosyalarını İndir Click to open Workbench" at bounding box center [199, 232] width 294 height 40
click at [75, 243] on div "Click to open Workbench" at bounding box center [199, 239] width 270 height 10
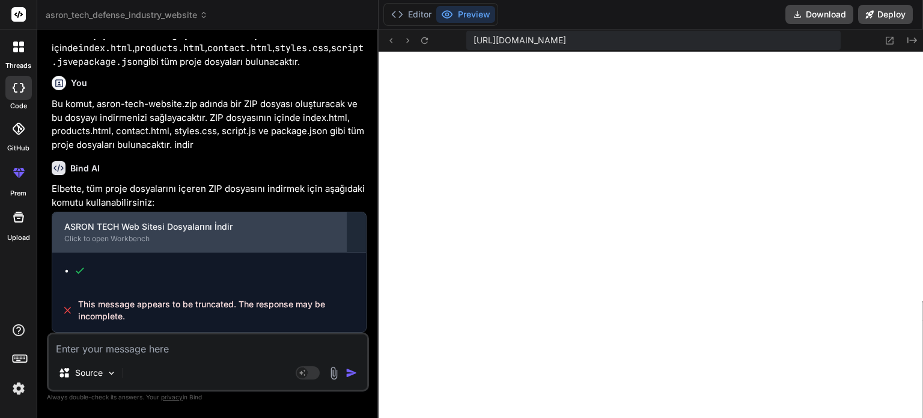
click at [75, 243] on div "Click to open Workbench" at bounding box center [199, 239] width 270 height 10
click at [162, 233] on div "ASRON TECH Web Sitesi Dosyalarını İndir" at bounding box center [199, 227] width 270 height 12
drag, startPoint x: 162, startPoint y: 237, endPoint x: 149, endPoint y: 238, distance: 13.2
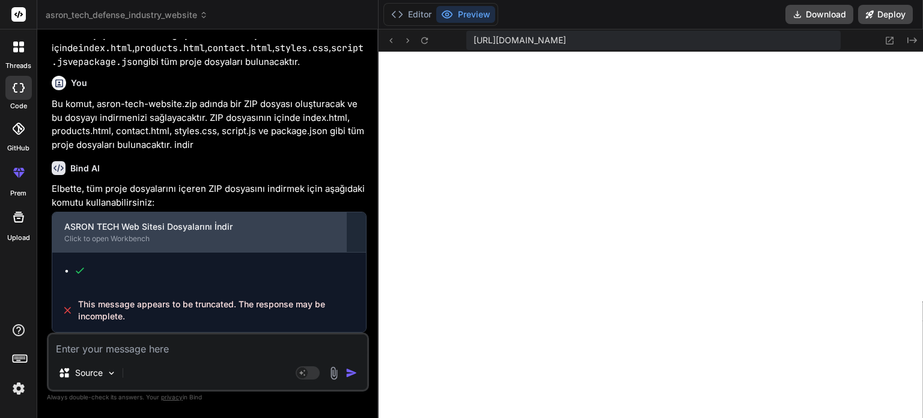
click at [149, 233] on div "ASRON TECH Web Sitesi Dosyalarını İndir" at bounding box center [199, 227] width 270 height 12
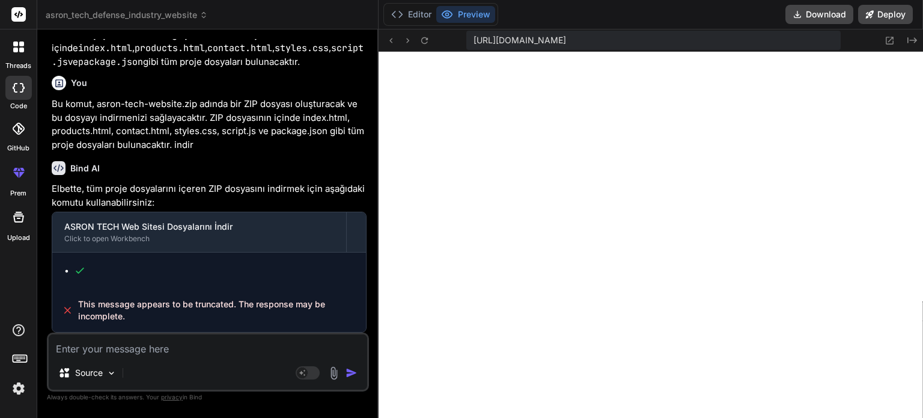
click at [94, 367] on div "Source Agent Mode. When this toggle is activated, AI automatically makes decisi…" at bounding box center [208, 361] width 322 height 59
click at [103, 356] on textarea at bounding box center [208, 345] width 318 height 22
type textarea "i"
type textarea "x"
type textarea "in"
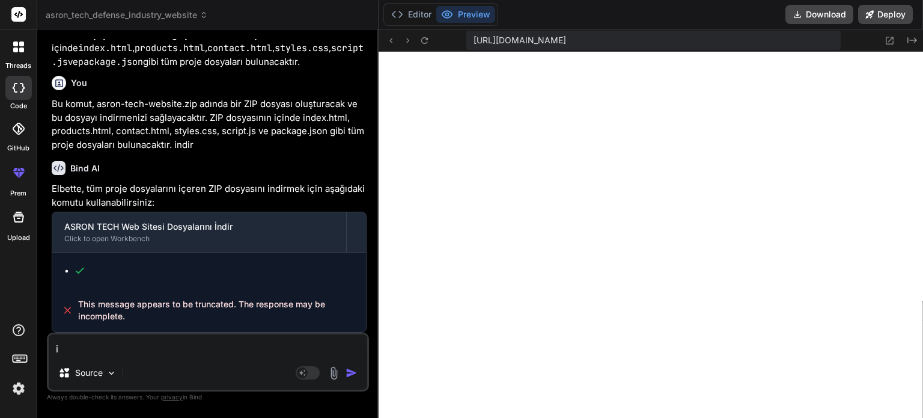
type textarea "x"
type textarea "ind"
type textarea "x"
type textarea "indi"
type textarea "x"
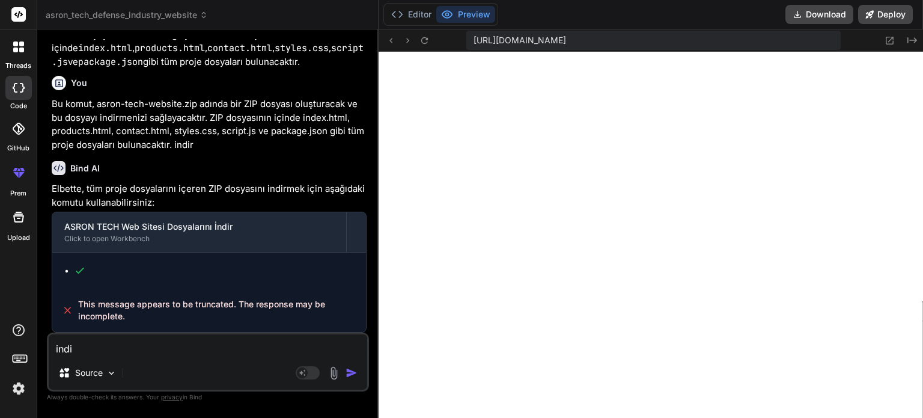
type textarea "indit"
type textarea "x"
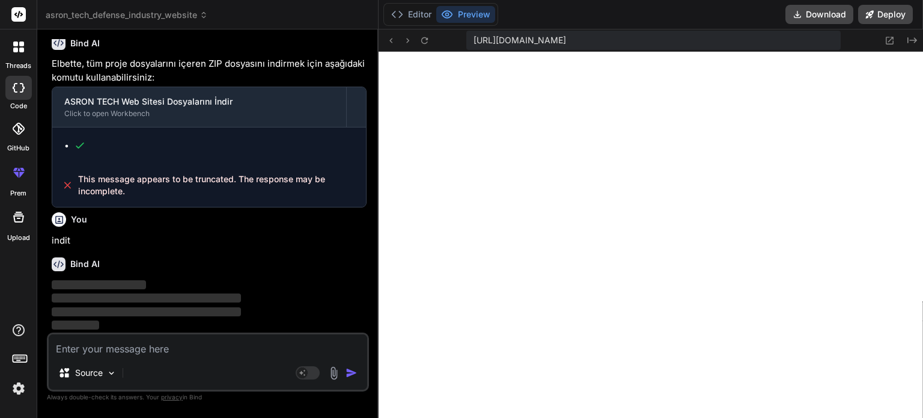
scroll to position [2731, 0]
click at [120, 355] on textarea at bounding box center [208, 345] width 318 height 22
type textarea "i"
type textarea "x"
type textarea "in"
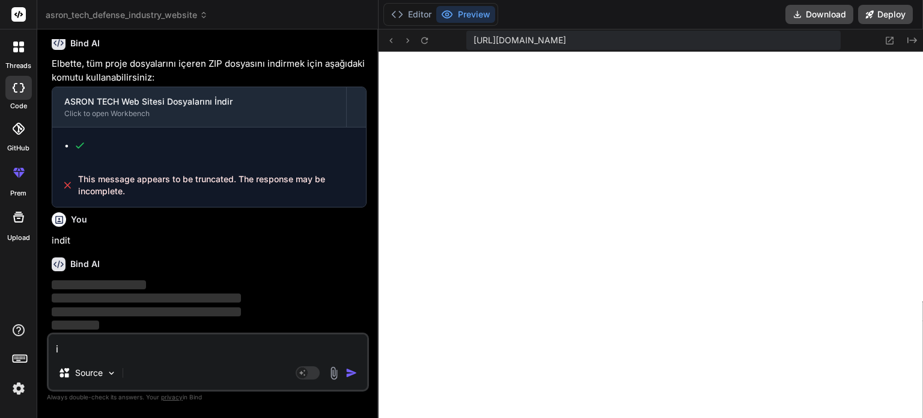
type textarea "x"
type textarea "ind"
type textarea "x"
type textarea "indi"
type textarea "x"
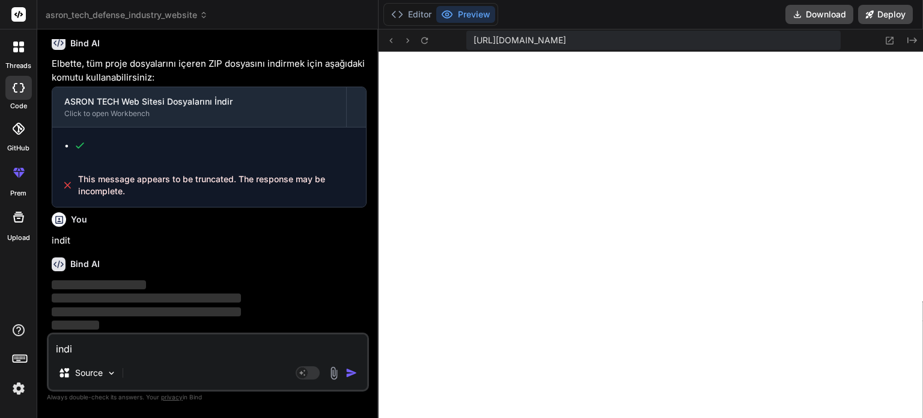
type textarea "indir"
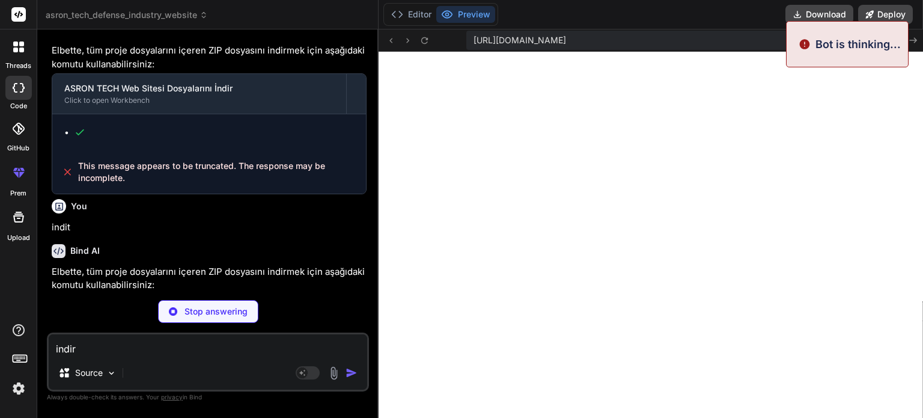
type textarea "x"
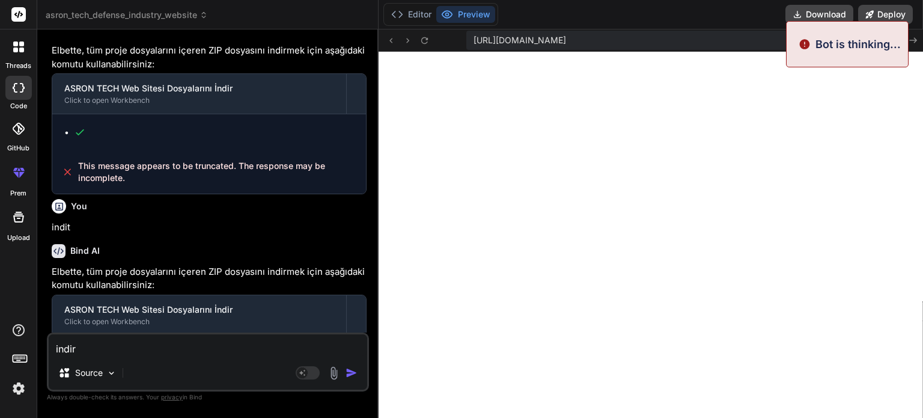
scroll to position [2827, 0]
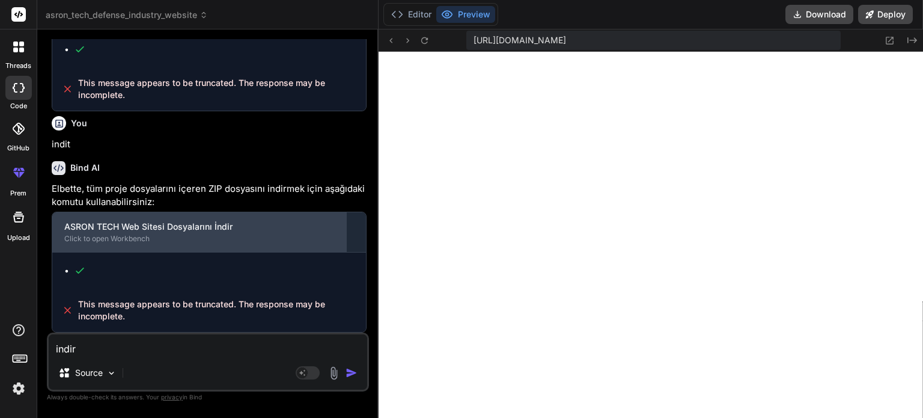
type textarea "indir"
click at [134, 233] on div "ASRON TECH Web Sitesi Dosyalarını İndir" at bounding box center [199, 227] width 270 height 12
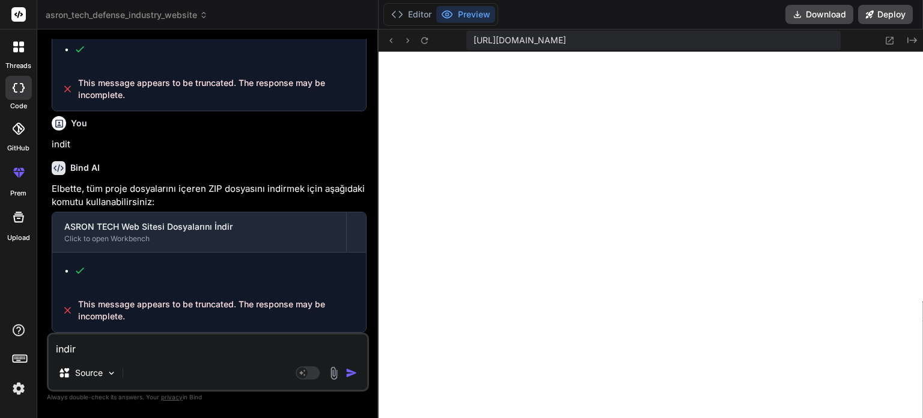
click at [345, 379] on img "button" at bounding box center [351, 373] width 12 height 12
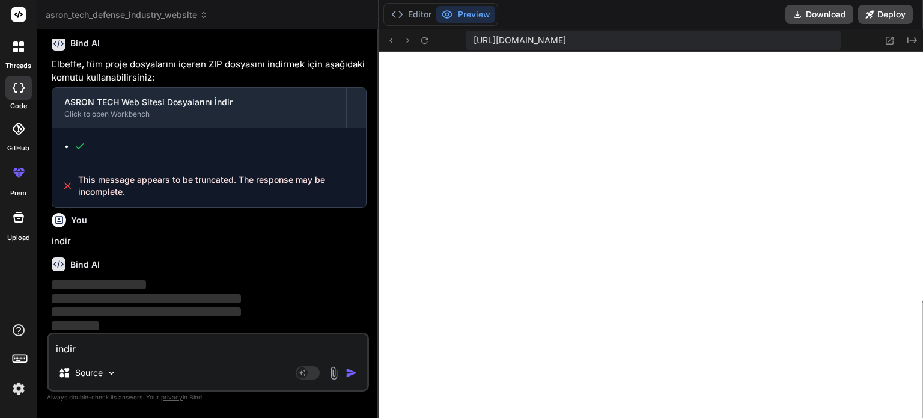
scroll to position [2951, 0]
type textarea "x"
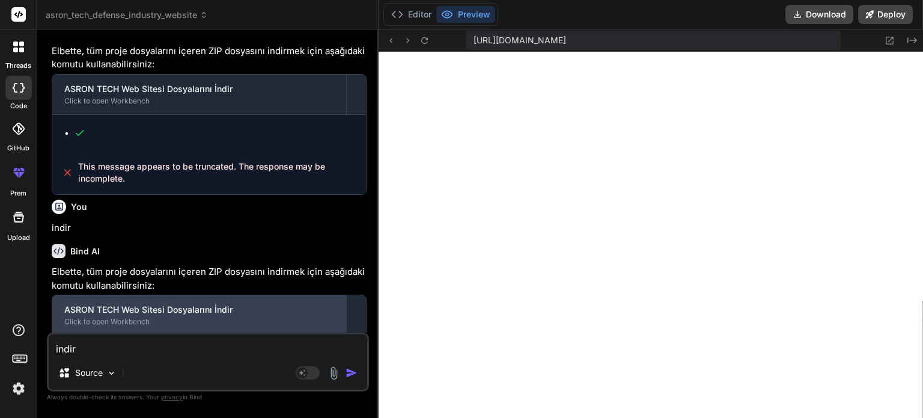
click at [181, 327] on div "ASRON TECH Web Sitesi Dosyalarını İndir Click to open Workbench" at bounding box center [199, 315] width 294 height 40
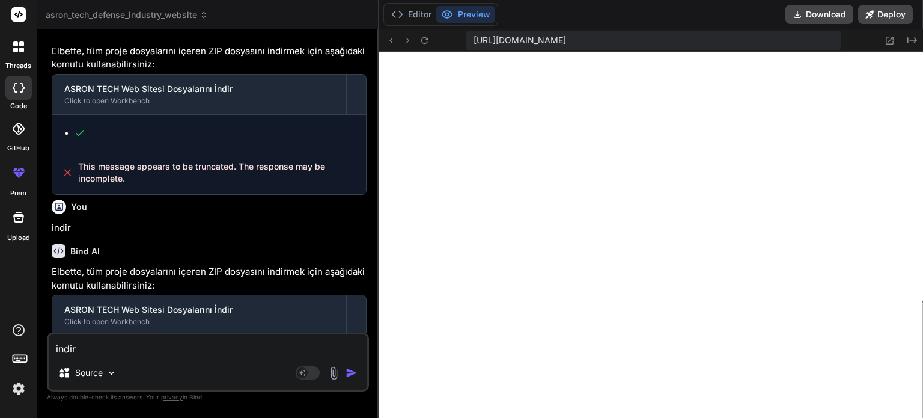
scroll to position [3048, 0]
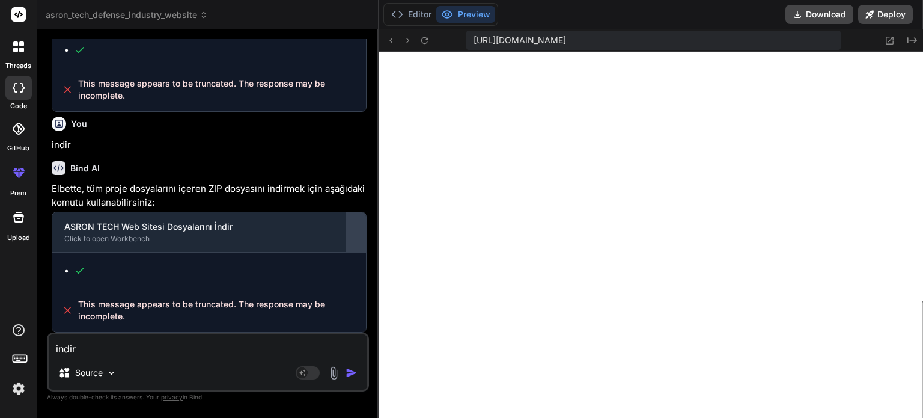
click at [347, 237] on div at bounding box center [356, 231] width 19 height 19
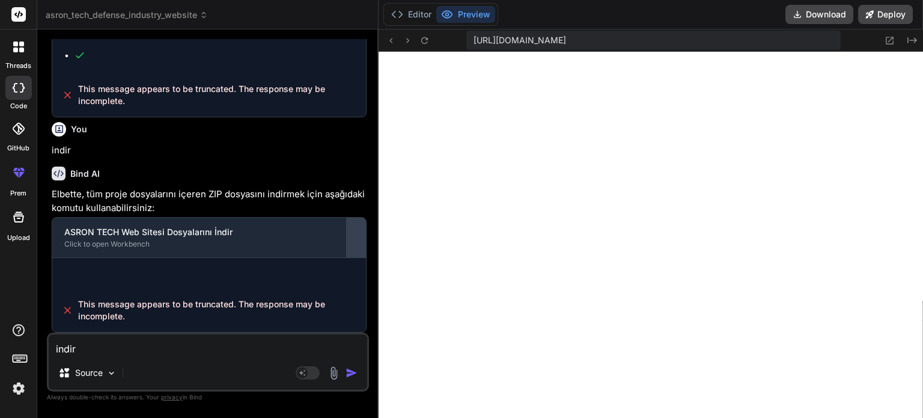
scroll to position [3011, 0]
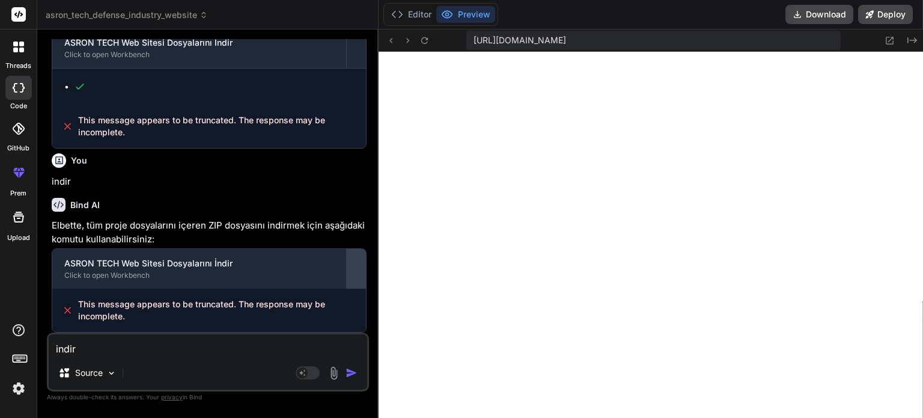
drag, startPoint x: 315, startPoint y: 302, endPoint x: 315, endPoint y: 285, distance: 16.8
click at [315, 297] on div "ASRON TECH Web Sitesi Dosyalarını İndir Click to open Workbench This message ap…" at bounding box center [209, 290] width 315 height 84
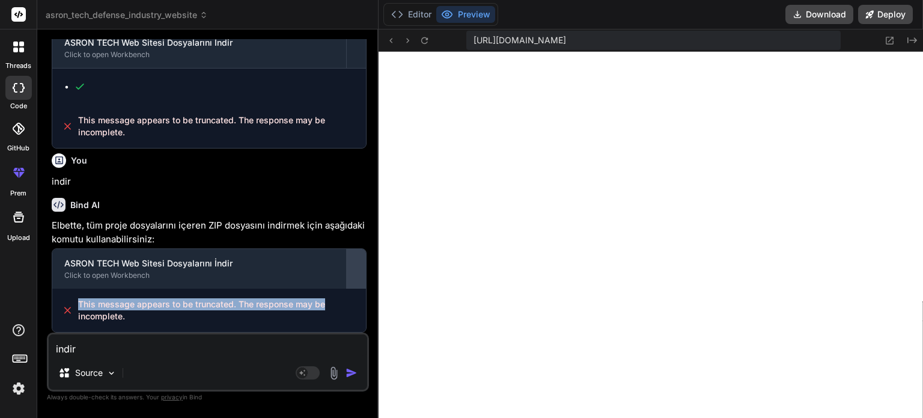
click at [347, 278] on div at bounding box center [356, 268] width 19 height 19
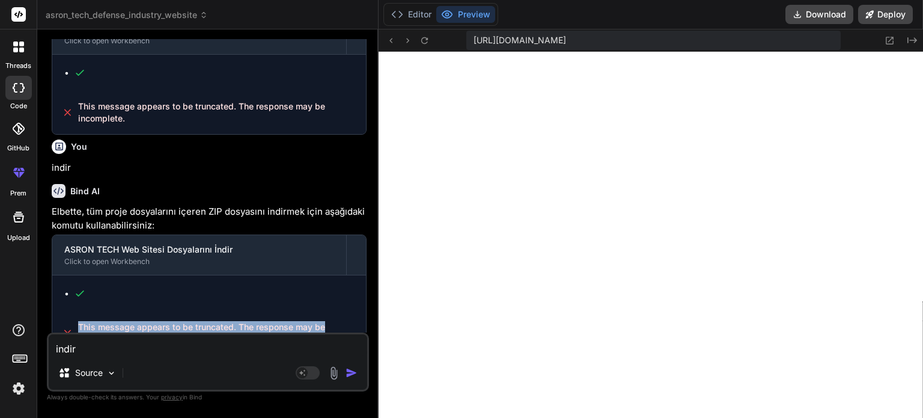
scroll to position [3048, 0]
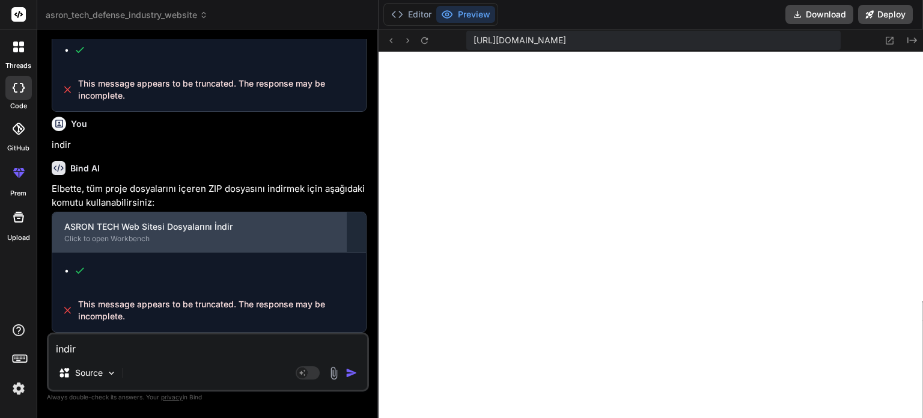
drag, startPoint x: 163, startPoint y: 276, endPoint x: 142, endPoint y: 253, distance: 30.6
click at [162, 275] on div at bounding box center [209, 270] width 314 height 36
click at [127, 243] on div "Click to open Workbench" at bounding box center [199, 239] width 270 height 10
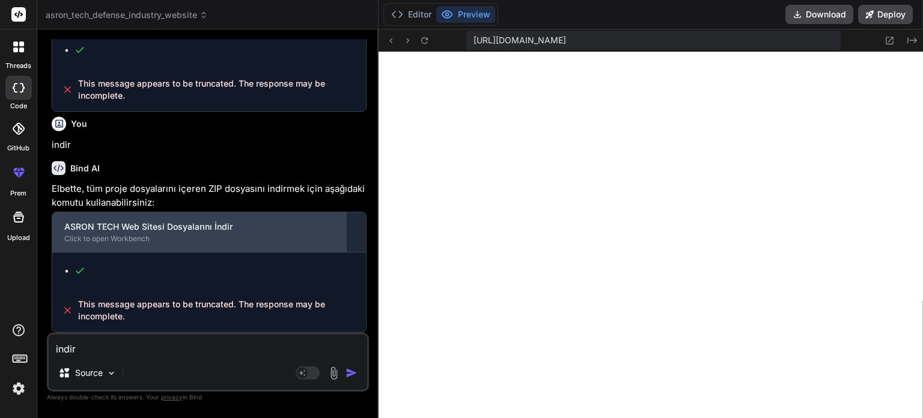
click at [127, 243] on div "Click to open Workbench" at bounding box center [199, 239] width 270 height 10
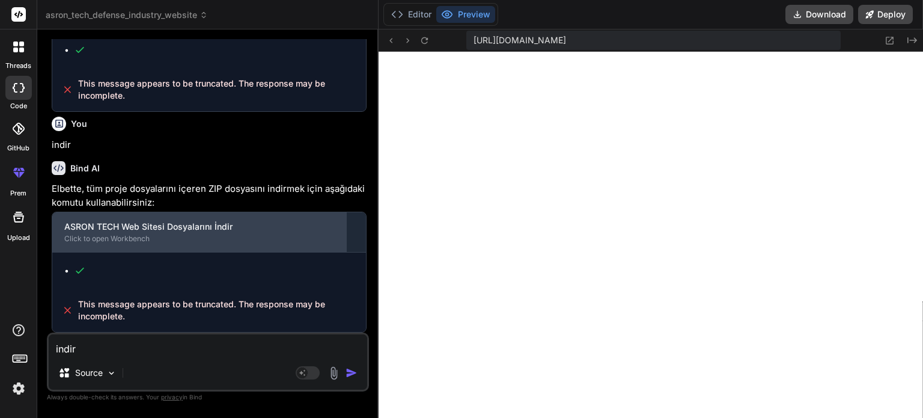
click at [127, 243] on div "Click to open Workbench" at bounding box center [199, 239] width 270 height 10
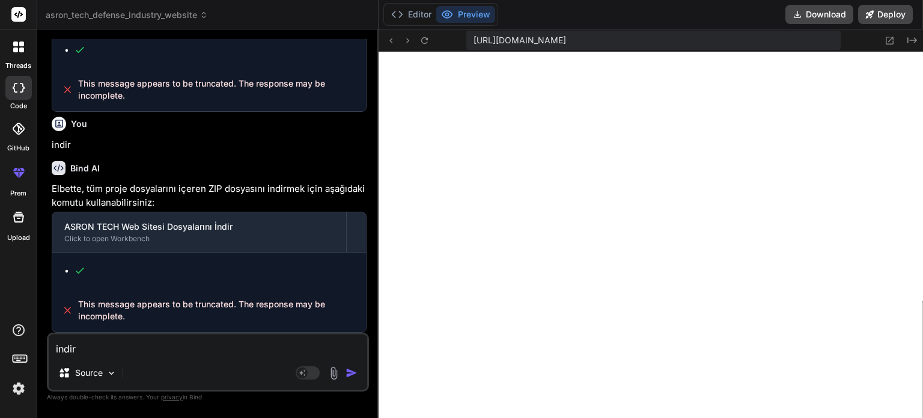
click at [109, 356] on textarea "indir" at bounding box center [208, 345] width 318 height 22
type textarea "h"
type textarea "x"
type textarea "ha"
type textarea "x"
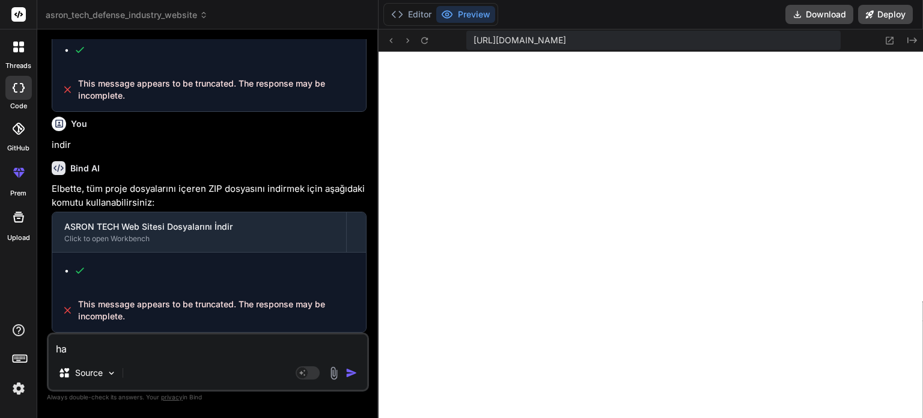
type textarea "hat"
type textarea "x"
type textarea "hata"
type textarea "x"
type textarea "hata"
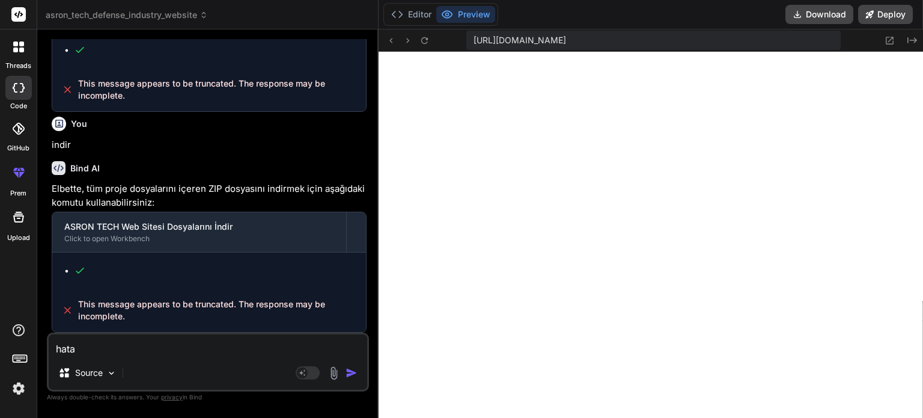
type textarea "x"
type textarea "hata a"
type textarea "x"
type textarea "hata al"
type textarea "x"
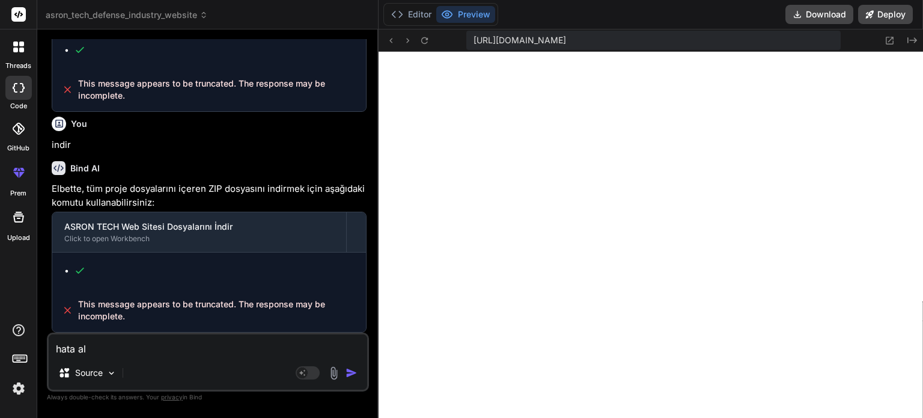
type textarea "hata alı"
type textarea "x"
type textarea "hata alıy"
type textarea "x"
type textarea "hata alıyo"
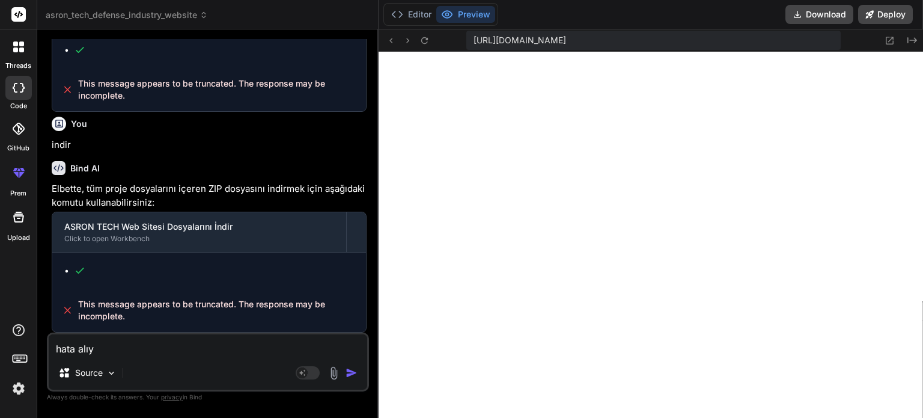
type textarea "x"
type textarea "hata alıyor"
type textarea "x"
type textarea "hata alıyoru"
type textarea "x"
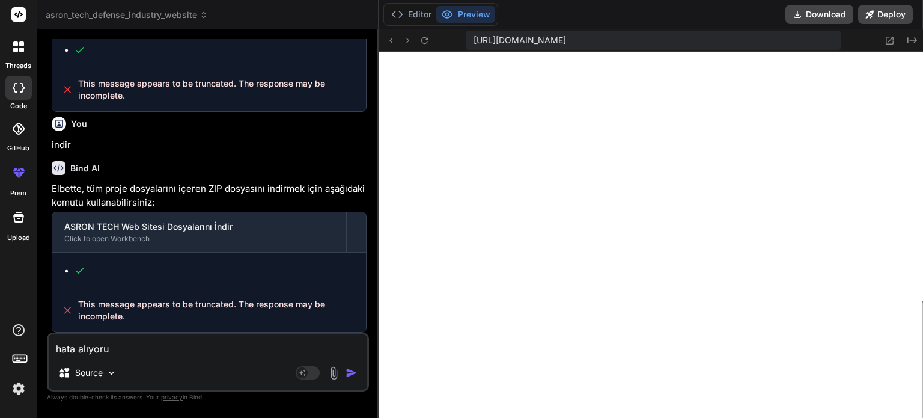
type textarea "hata alıyorum"
type textarea "x"
type textarea "hata alıyorum"
type textarea "x"
type textarea "hata alıyorum i"
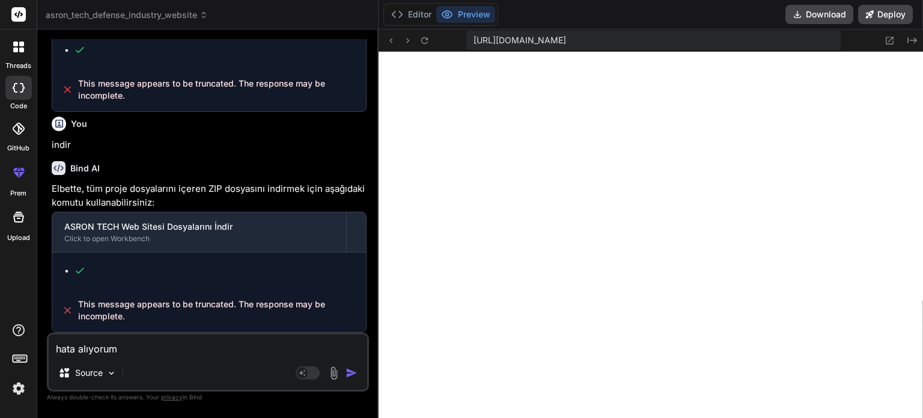
type textarea "x"
type textarea "hata alıyorum in"
type textarea "x"
type textarea "hata alıyorum ind"
type textarea "x"
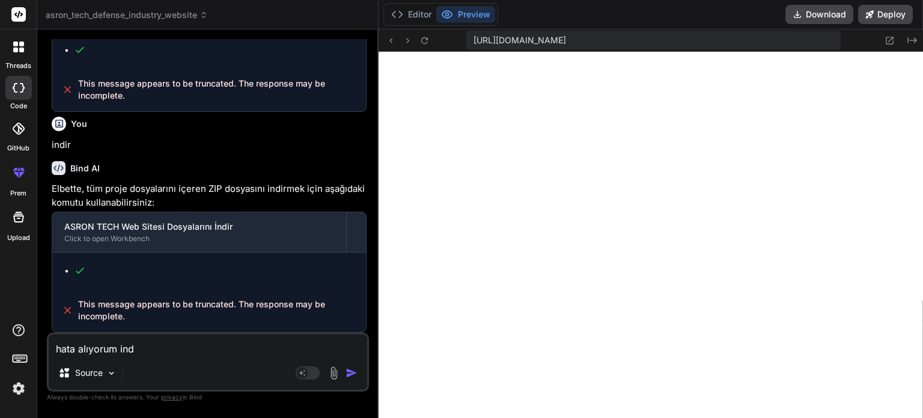
type textarea "hata alıyorum indi"
type textarea "x"
type textarea "hata alıyorum indir"
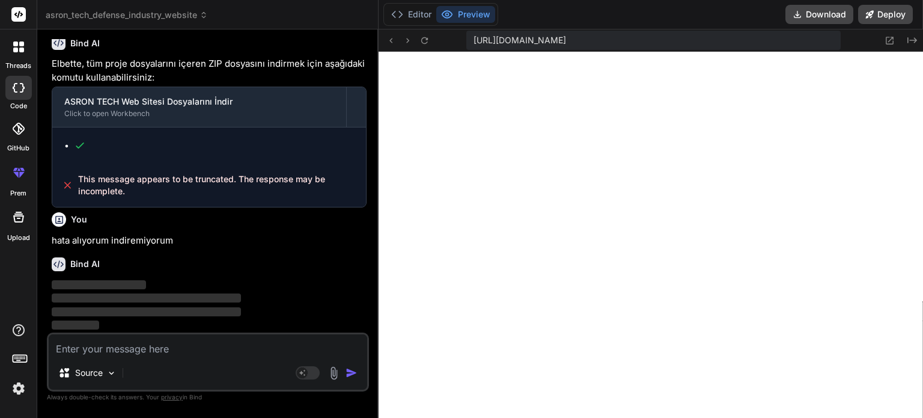
scroll to position [3172, 0]
click at [106, 378] on img at bounding box center [111, 373] width 10 height 10
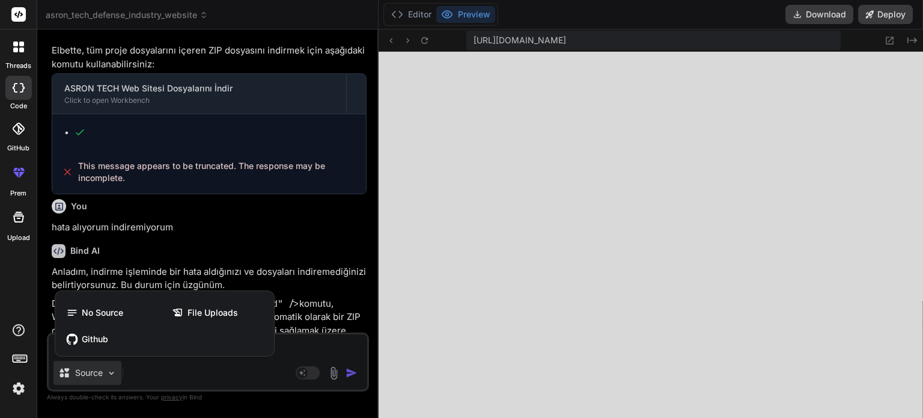
click at [226, 282] on div at bounding box center [461, 209] width 923 height 418
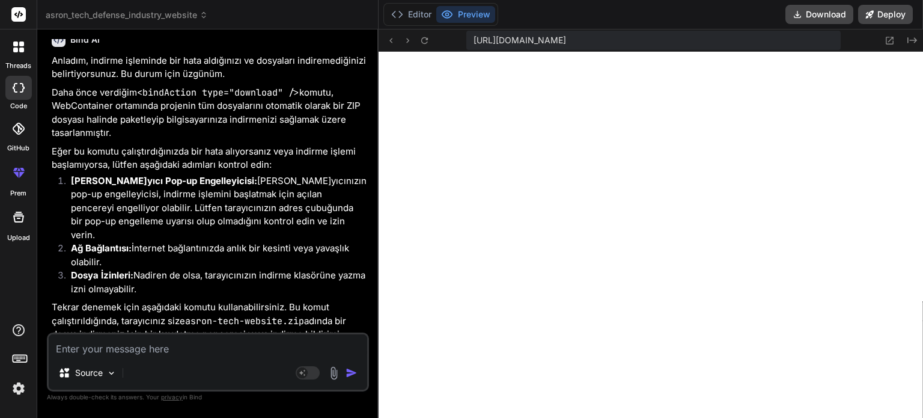
scroll to position [3380, 0]
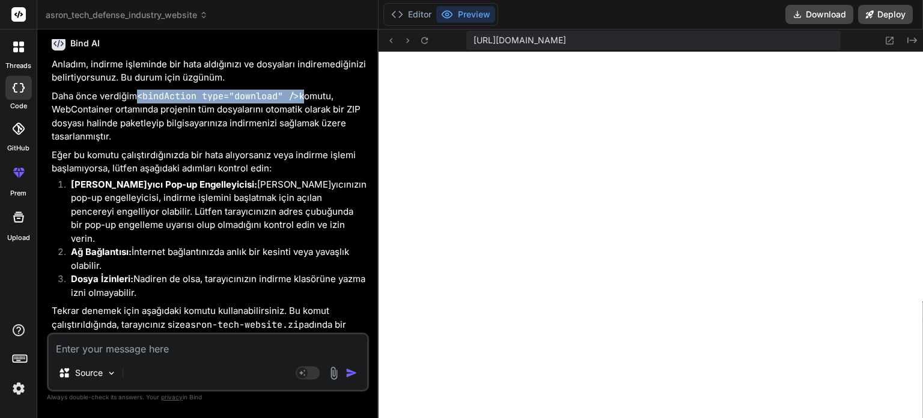
drag, startPoint x: 101, startPoint y: 118, endPoint x: 267, endPoint y: 119, distance: 165.8
click at [267, 119] on p "Daha önce verdiğim <bindAction type="download" /> komutu, WebContainer ortamınd…" at bounding box center [209, 117] width 315 height 54
copy p "<bindAction type="download" />"
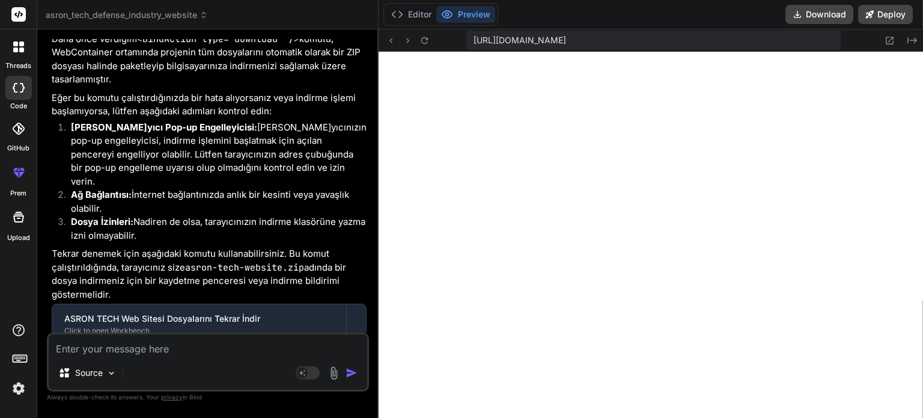
click at [128, 356] on textarea at bounding box center [208, 345] width 318 height 22
paste textarea "<bindAction type="download" />"
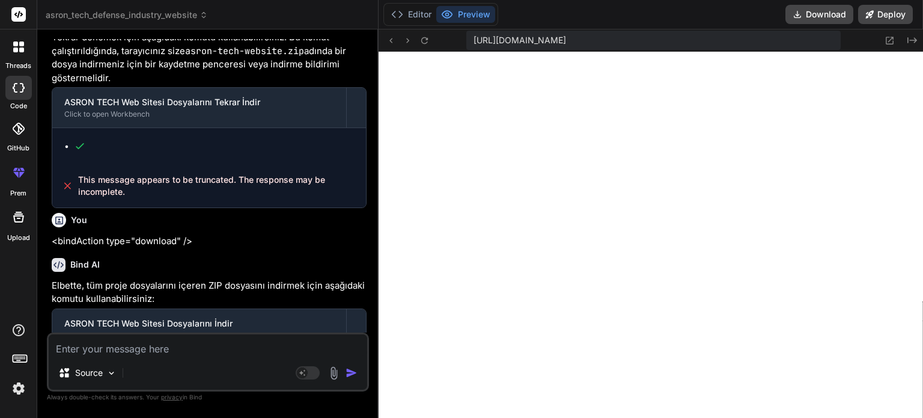
scroll to position [3749, 0]
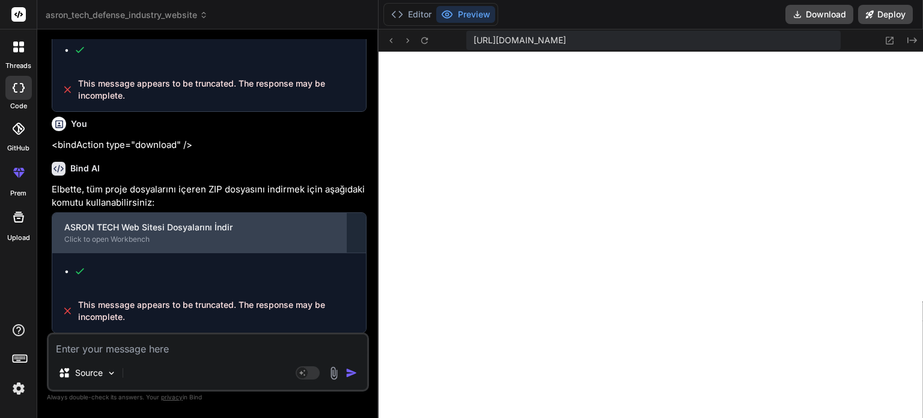
click at [159, 233] on div "ASRON TECH Web Sitesi Dosyalarını İndir" at bounding box center [199, 227] width 270 height 12
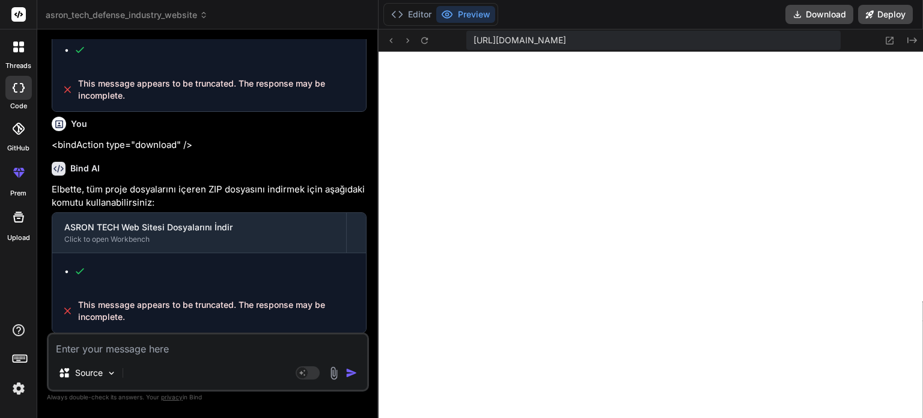
click at [150, 323] on span "This message appears to be truncated. The response may be incomplete." at bounding box center [217, 311] width 279 height 24
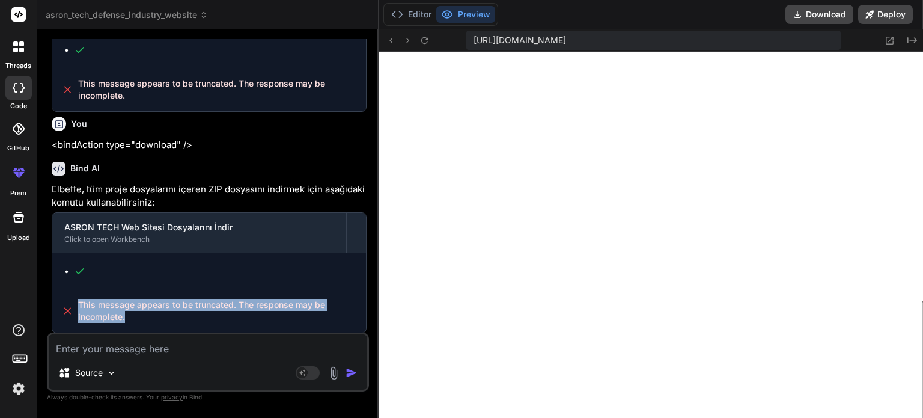
click at [150, 323] on span "This message appears to be truncated. The response may be incomplete." at bounding box center [217, 311] width 279 height 24
